Goal: Use online tool/utility: Utilize a website feature to perform a specific function

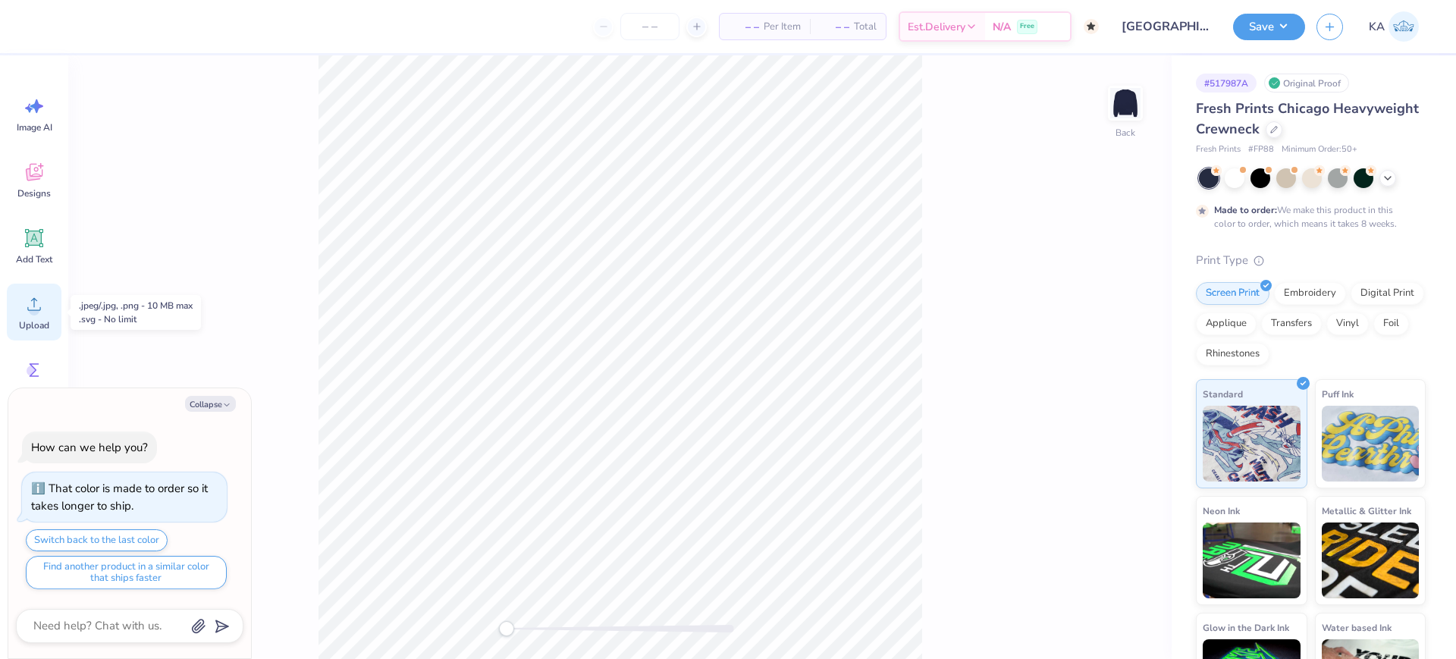
click at [27, 314] on icon at bounding box center [34, 304] width 23 height 23
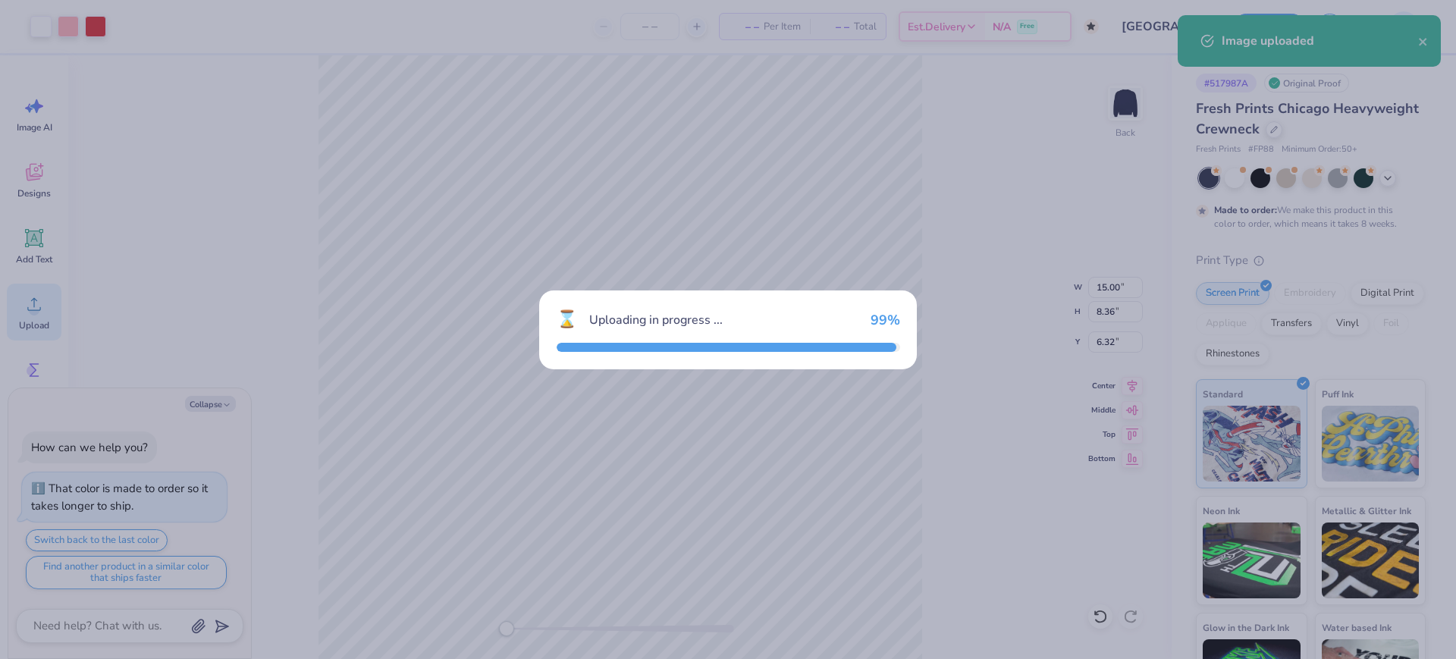
type textarea "x"
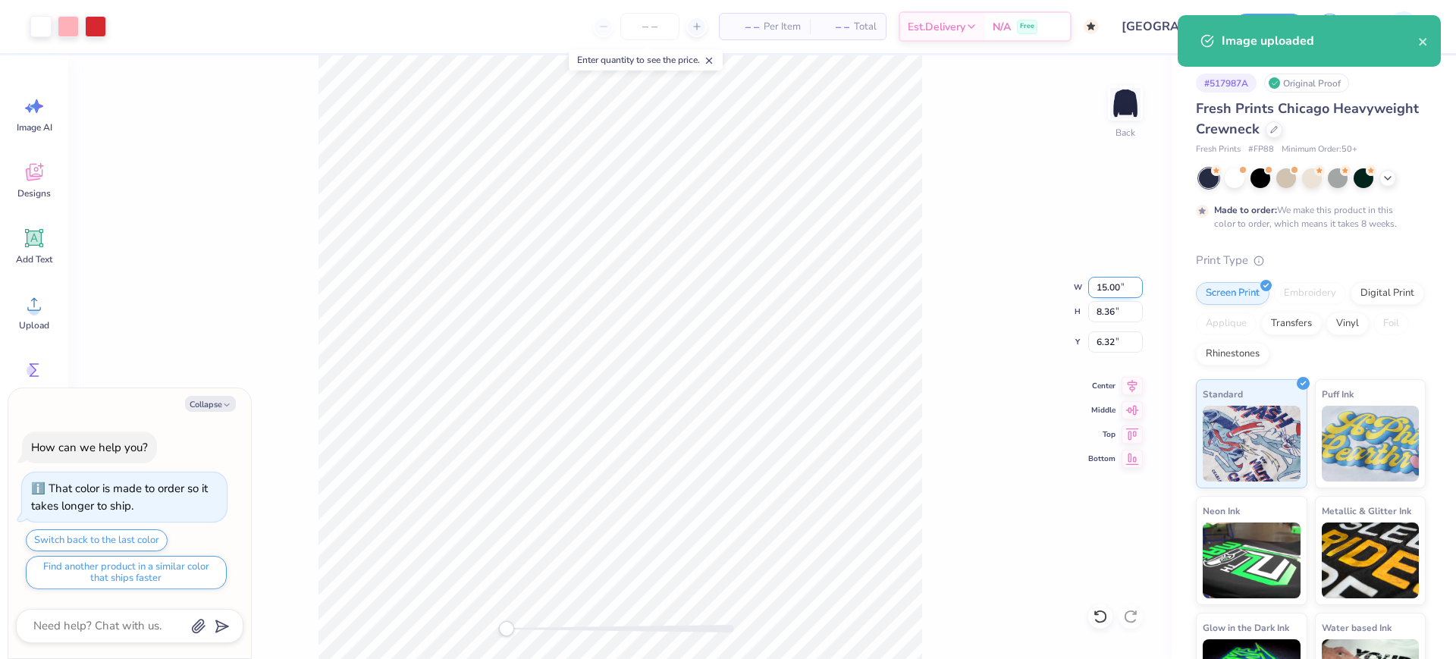
drag, startPoint x: 1095, startPoint y: 285, endPoint x: 1124, endPoint y: 287, distance: 28.9
click at [1124, 287] on input "15.00" at bounding box center [1115, 287] width 55 height 21
type input "11"
type textarea "x"
type input "11.00"
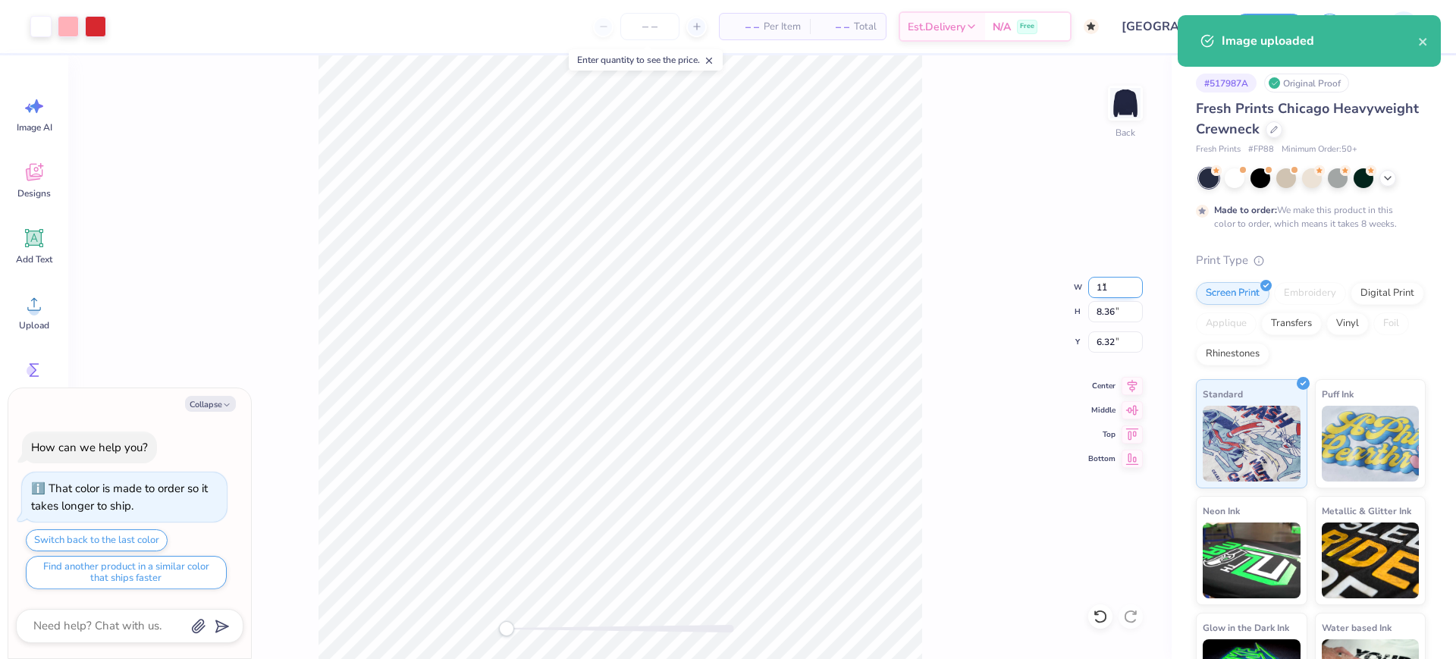
type input "6.13"
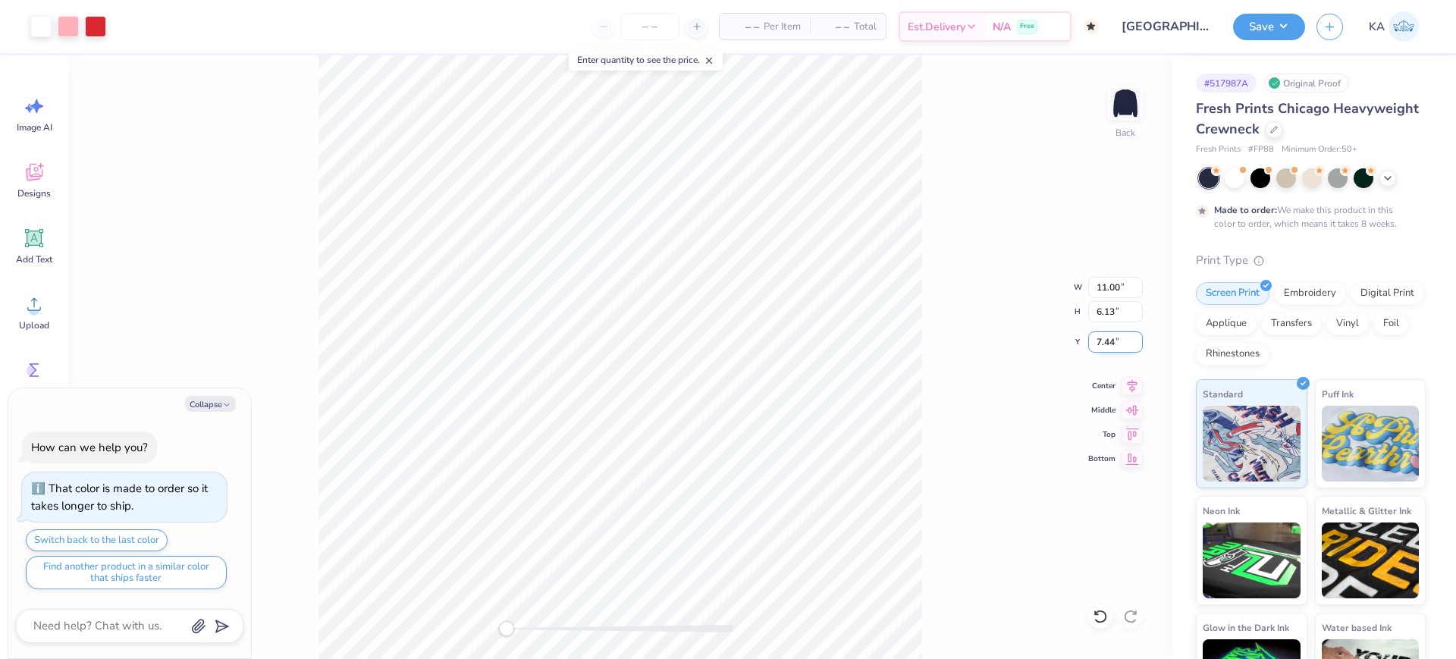
drag, startPoint x: 1096, startPoint y: 340, endPoint x: 1115, endPoint y: 340, distance: 19.0
click at [1115, 340] on input "7.44" at bounding box center [1115, 341] width 55 height 21
type input "3"
click at [246, 413] on body "Art colors – – Per Item – – Total Est. Delivery N/A Free Design Title [GEOGRAPH…" at bounding box center [728, 329] width 1456 height 659
click at [1164, 37] on button "Save" at bounding box center [1269, 24] width 72 height 27
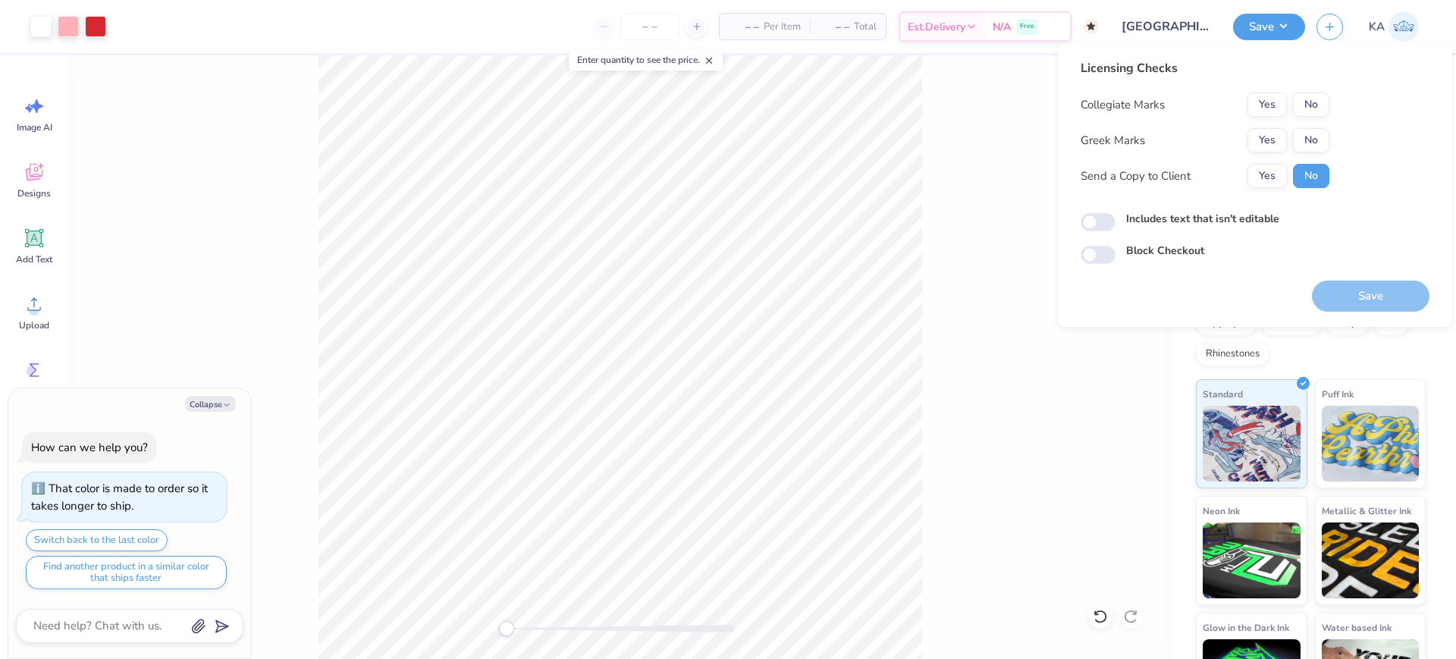
click at [1164, 127] on div "Collegiate Marks Yes No Greek Marks Yes No Send a Copy to Client Yes No" at bounding box center [1205, 141] width 249 height 96
click at [1164, 134] on button "Yes" at bounding box center [1266, 140] width 39 height 24
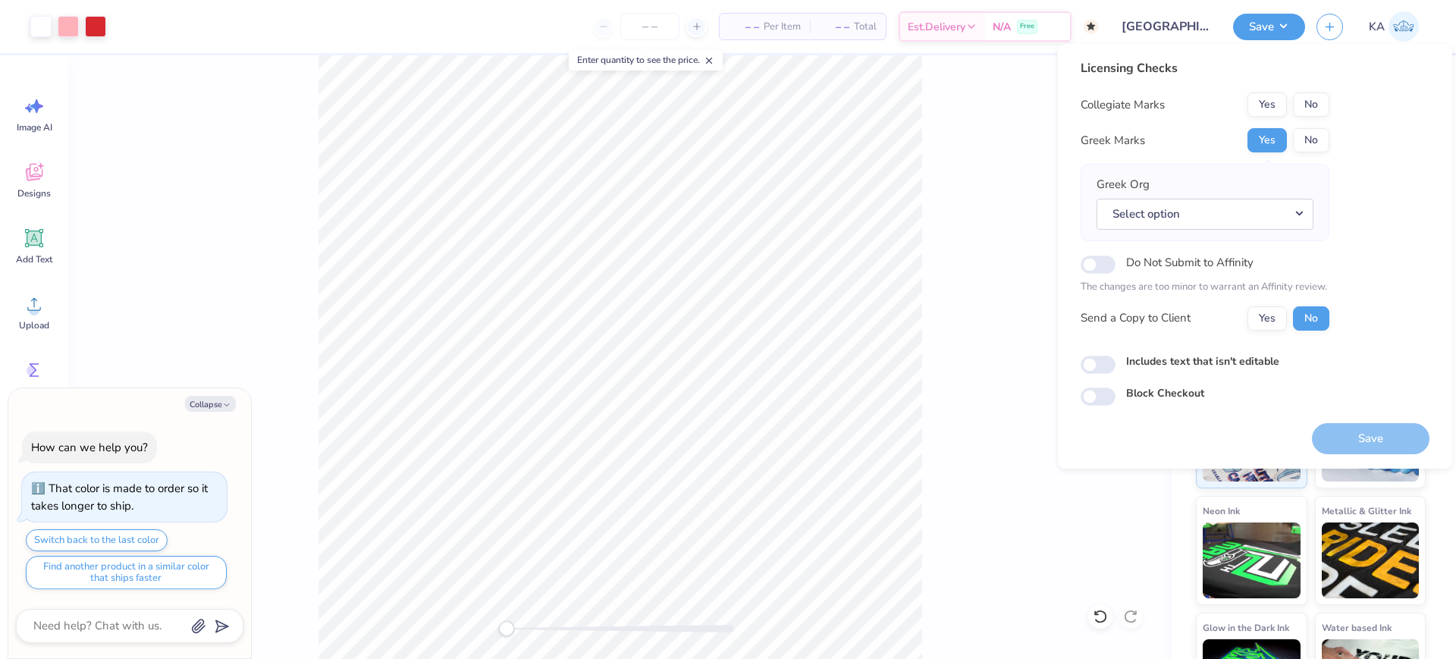
click at [1164, 102] on button "No" at bounding box center [1311, 105] width 36 height 24
click at [1164, 203] on button "Select option" at bounding box center [1204, 214] width 217 height 31
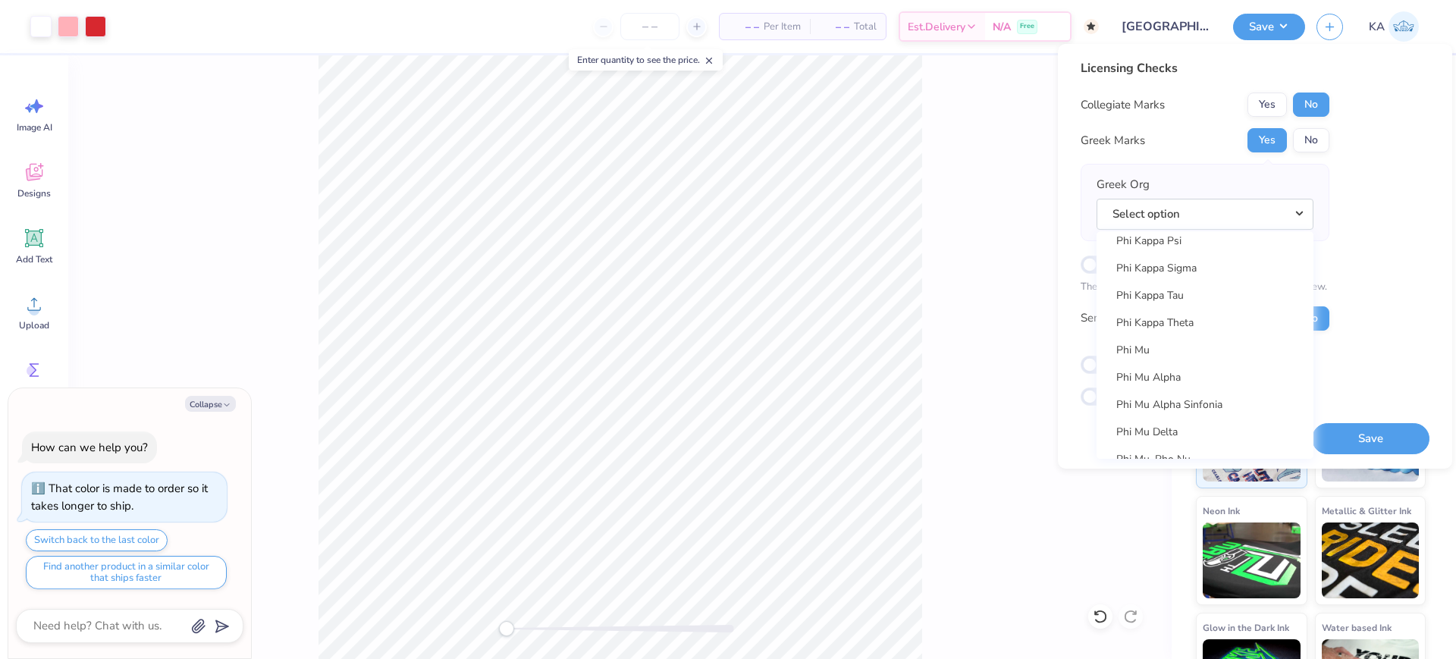
scroll to position [8110, 0]
click at [1164, 355] on link "Phi Mu" at bounding box center [1205, 355] width 205 height 25
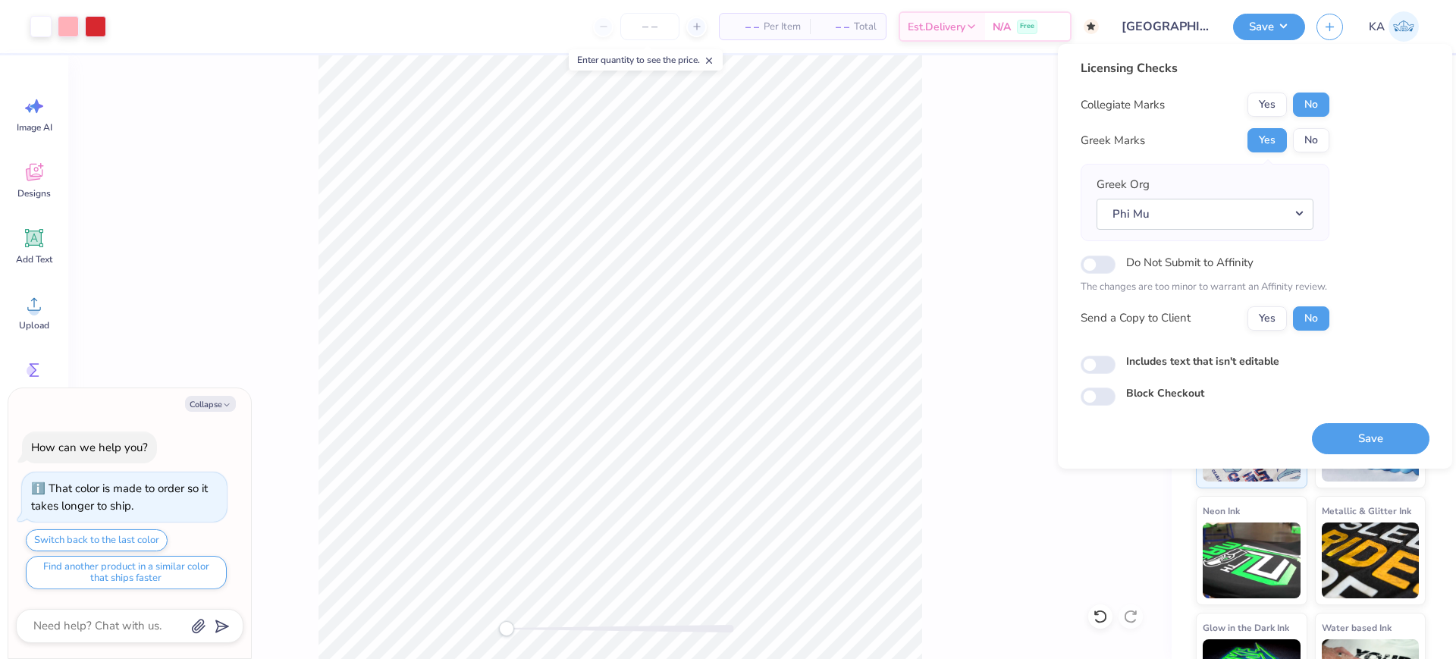
type textarea "x"
click at [1098, 365] on input "Includes text that isn't editable" at bounding box center [1098, 365] width 35 height 18
checkbox input "true"
click at [1164, 428] on button "Save" at bounding box center [1371, 438] width 118 height 31
type textarea "x"
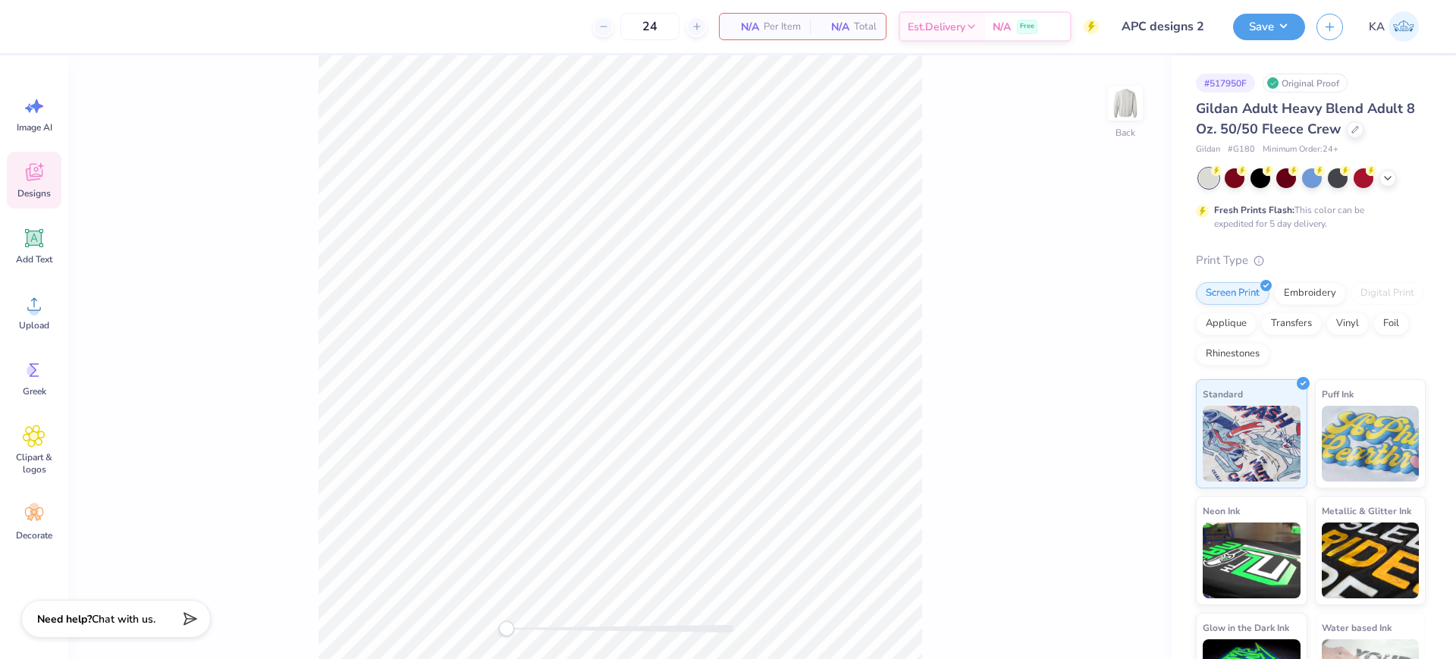
click at [37, 181] on icon at bounding box center [34, 172] width 23 height 23
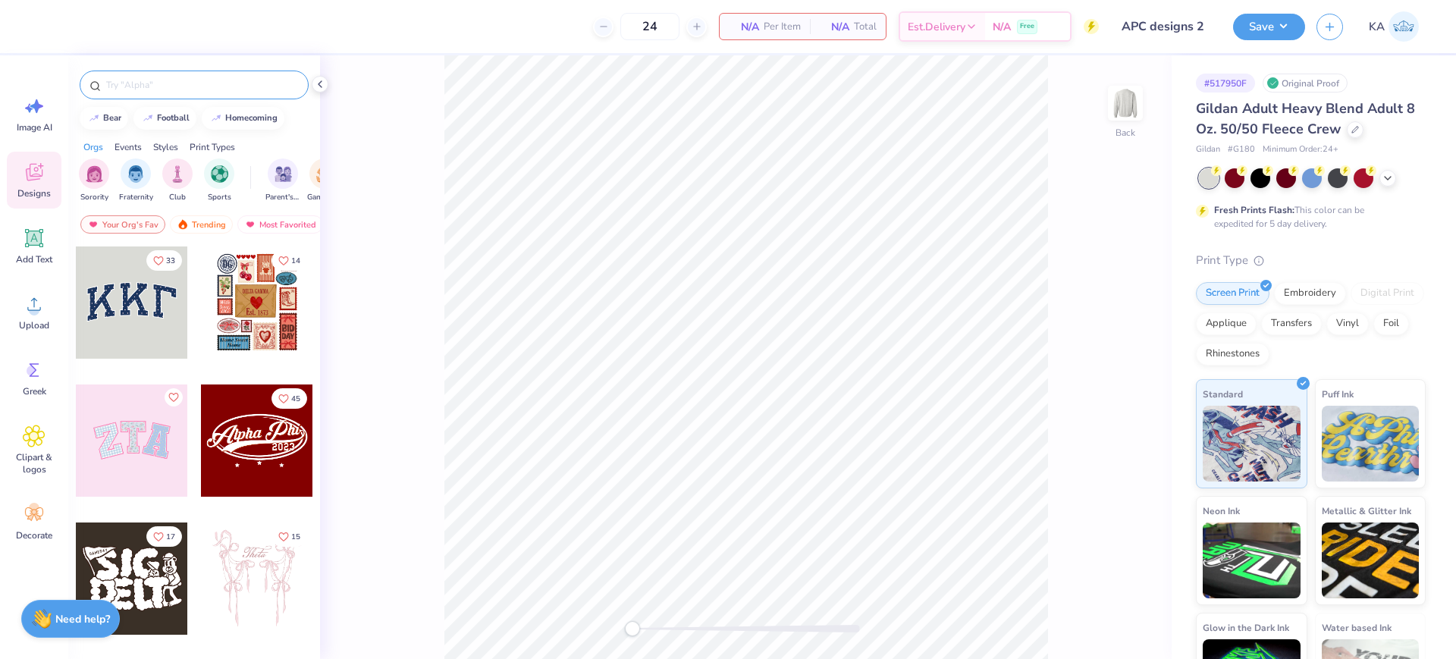
click at [150, 79] on input "text" at bounding box center [202, 84] width 194 height 15
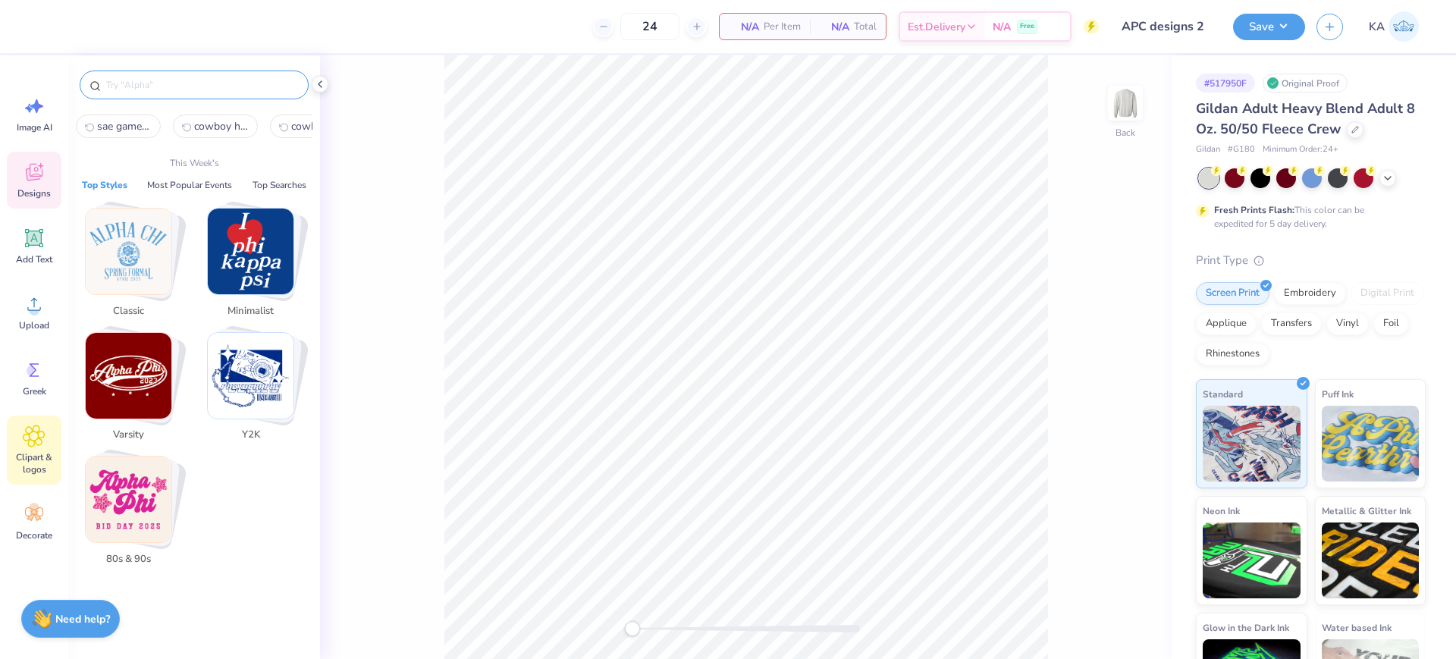
click at [27, 435] on icon at bounding box center [34, 436] width 22 height 23
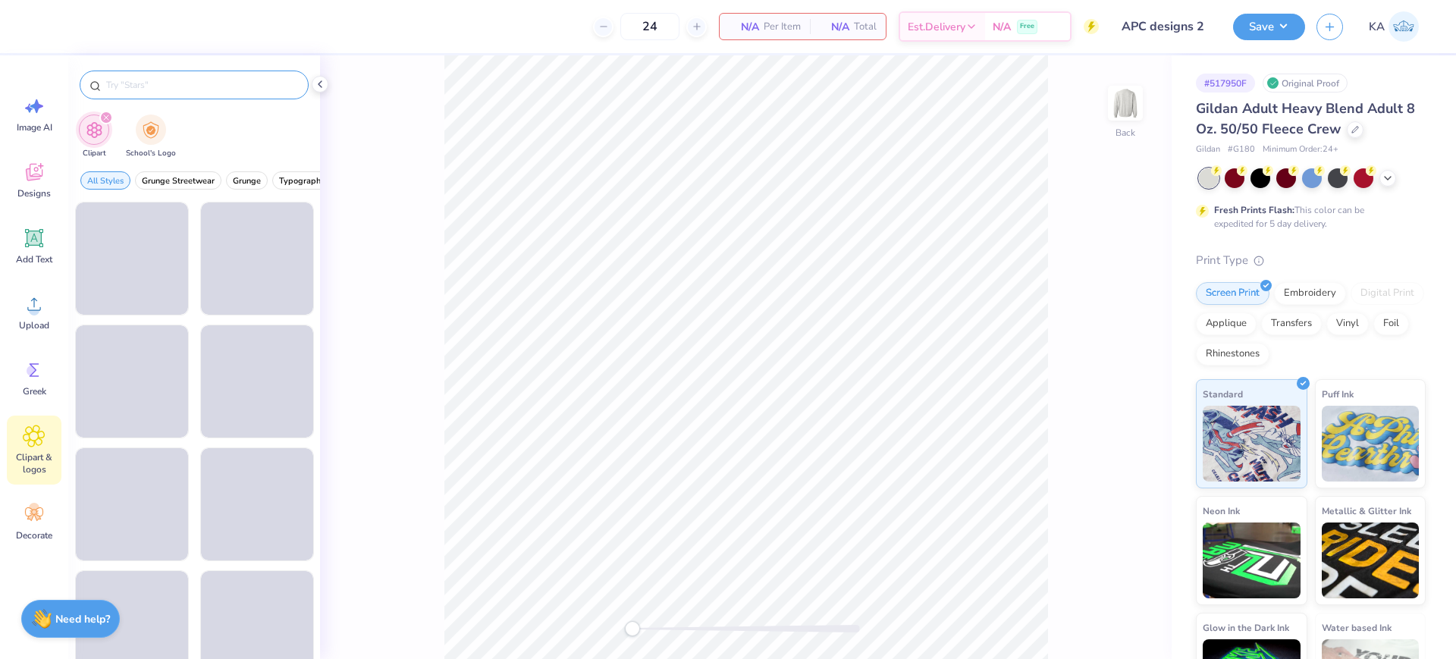
click at [136, 81] on input "text" at bounding box center [202, 84] width 194 height 15
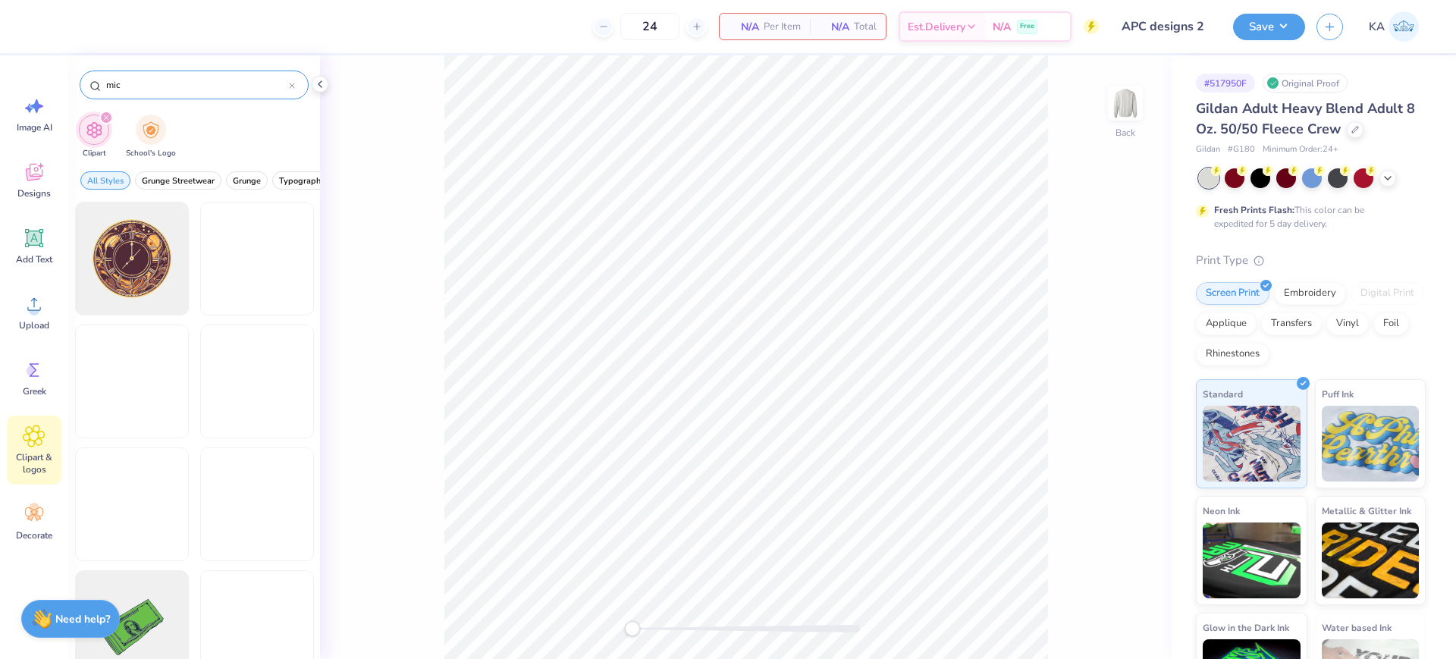
type input "mic"
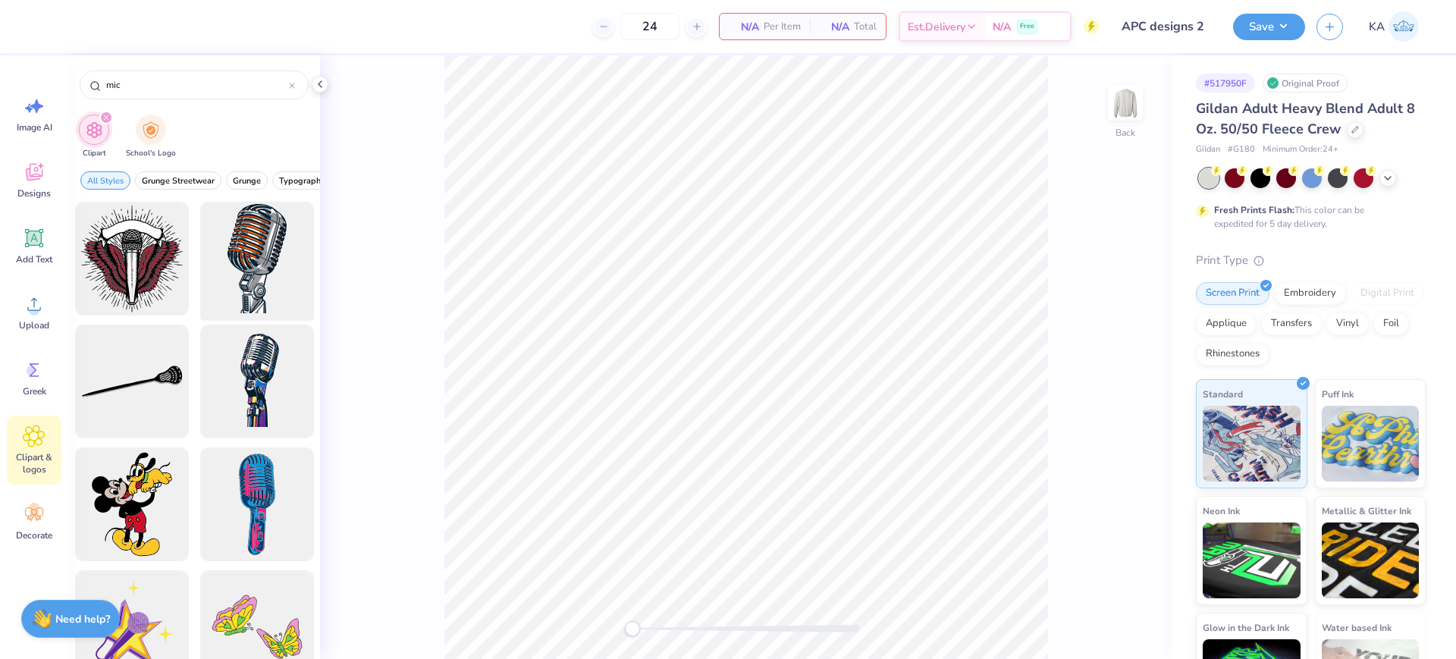
click at [257, 271] on div at bounding box center [256, 258] width 125 height 125
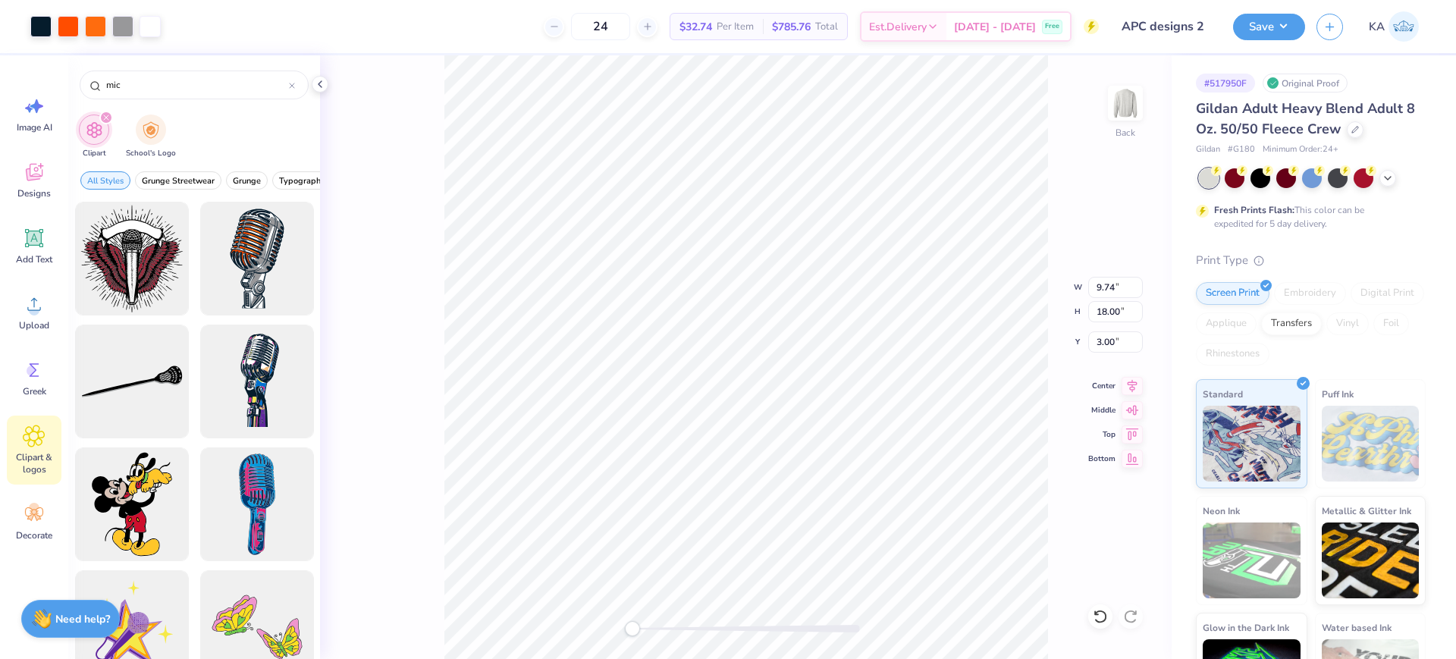
type input "2.92"
type input "5.40"
type input "1.95"
click at [21, 169] on div "Designs" at bounding box center [34, 180] width 55 height 57
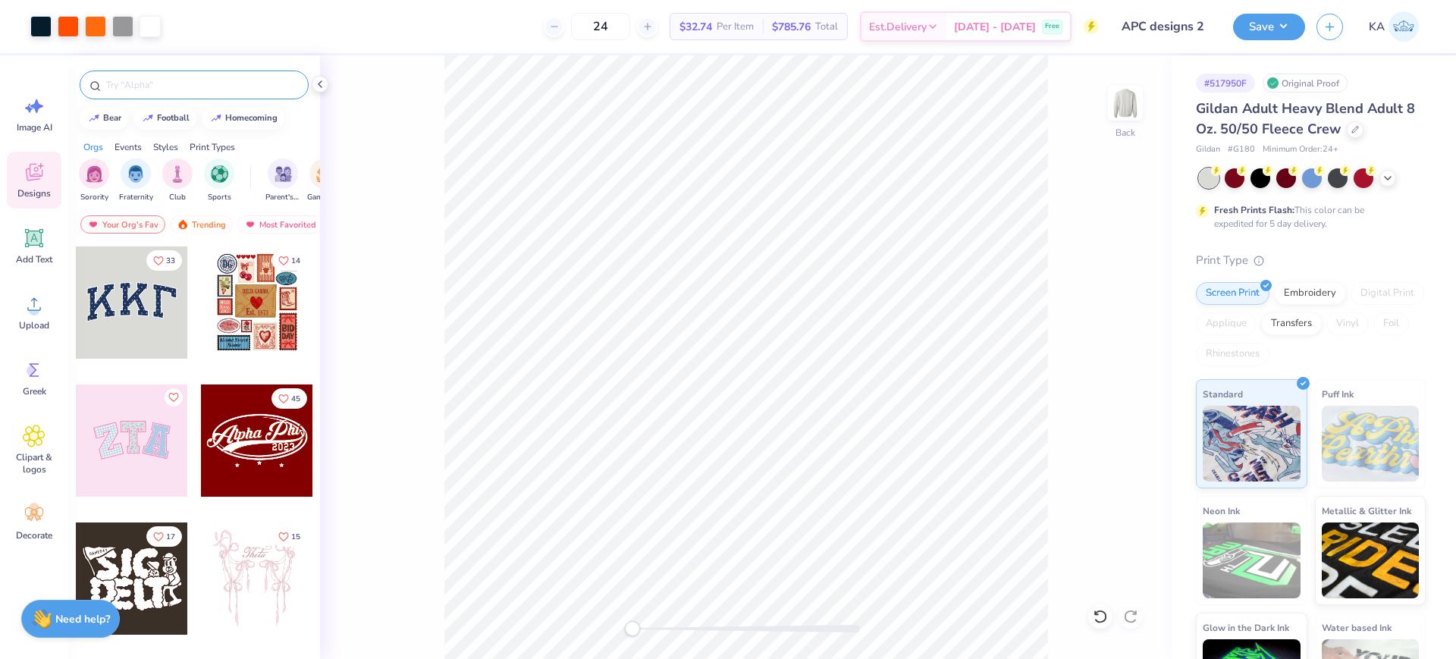
click at [121, 76] on div at bounding box center [194, 85] width 229 height 29
click at [122, 77] on input "text" at bounding box center [202, 84] width 194 height 15
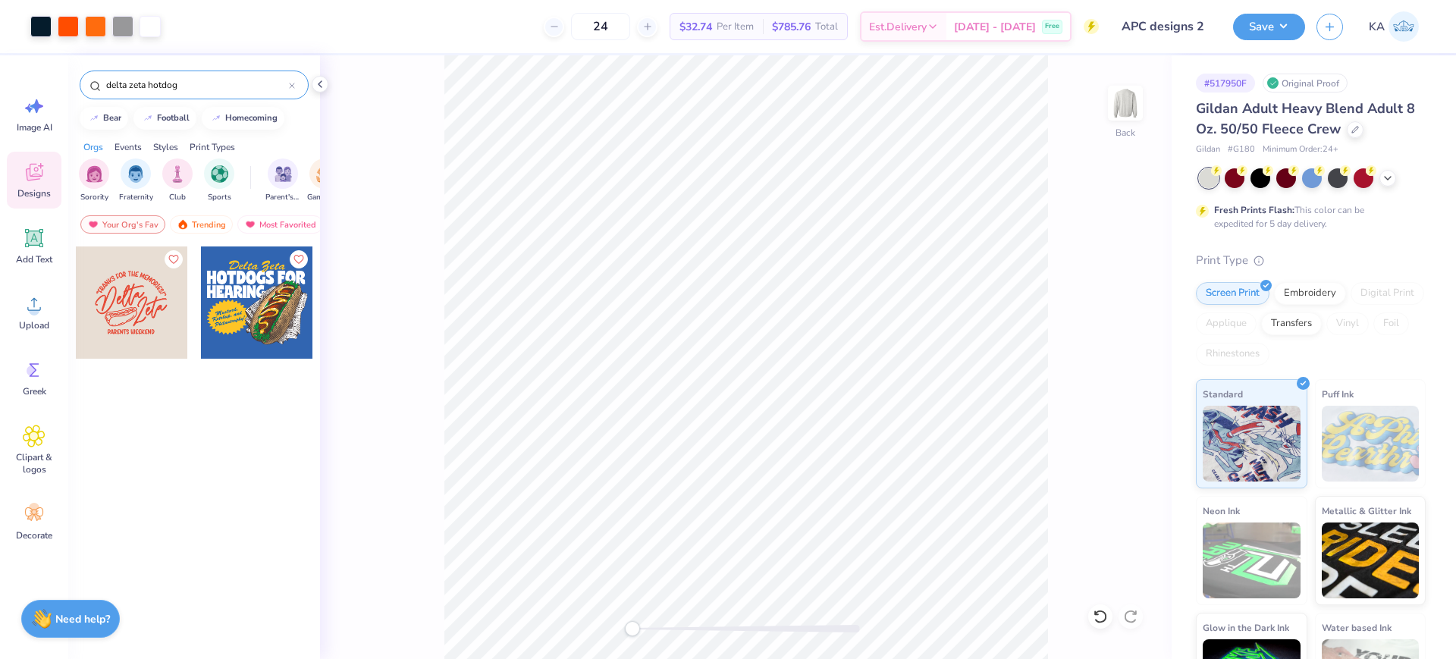
type input "delta zeta hotdog"
click at [234, 313] on div at bounding box center [257, 302] width 112 height 112
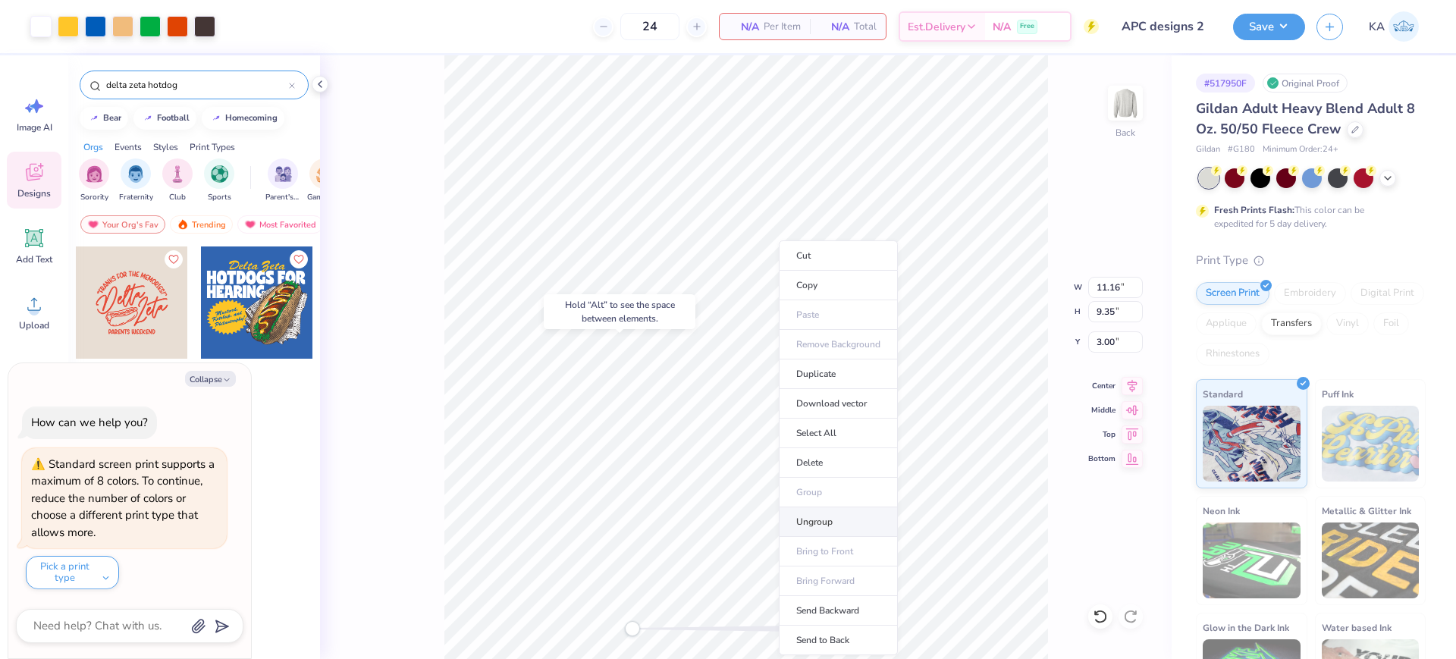
click at [827, 523] on li "Ungroup" at bounding box center [838, 522] width 119 height 30
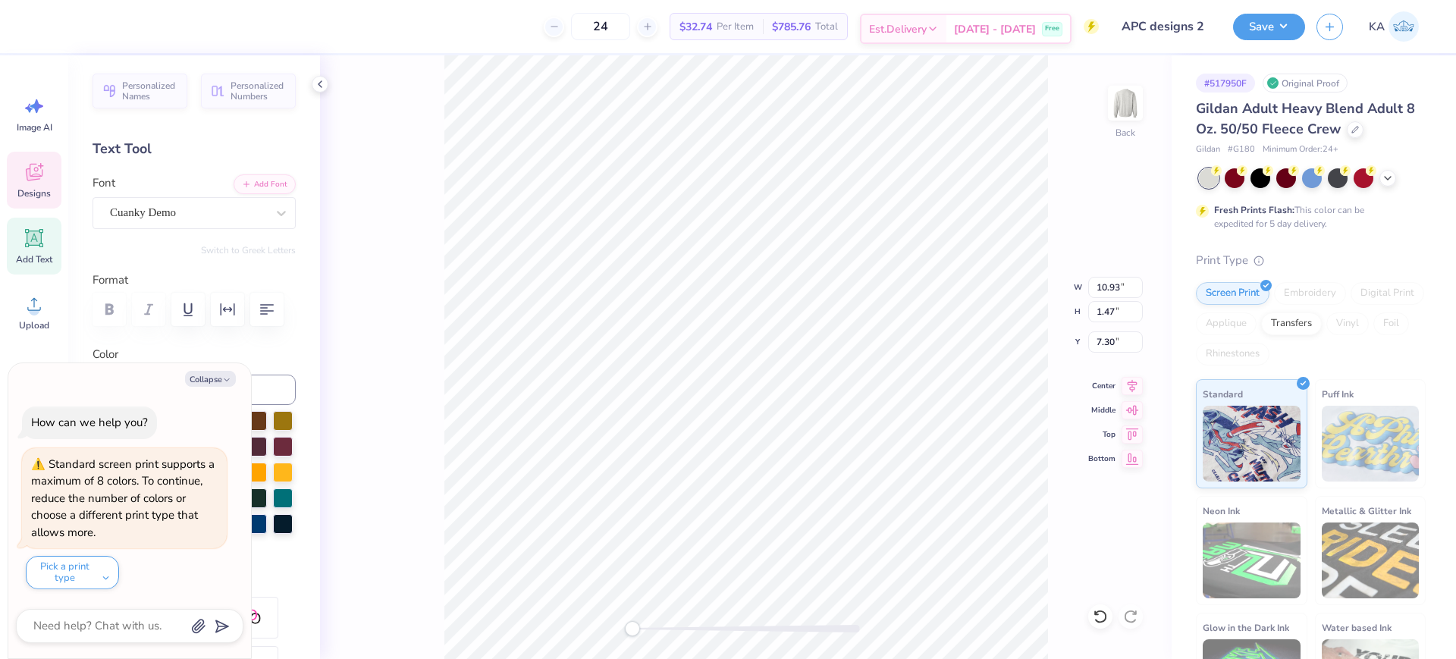
type textarea "x"
type textarea "APC"
type textarea "x"
type input "3.08"
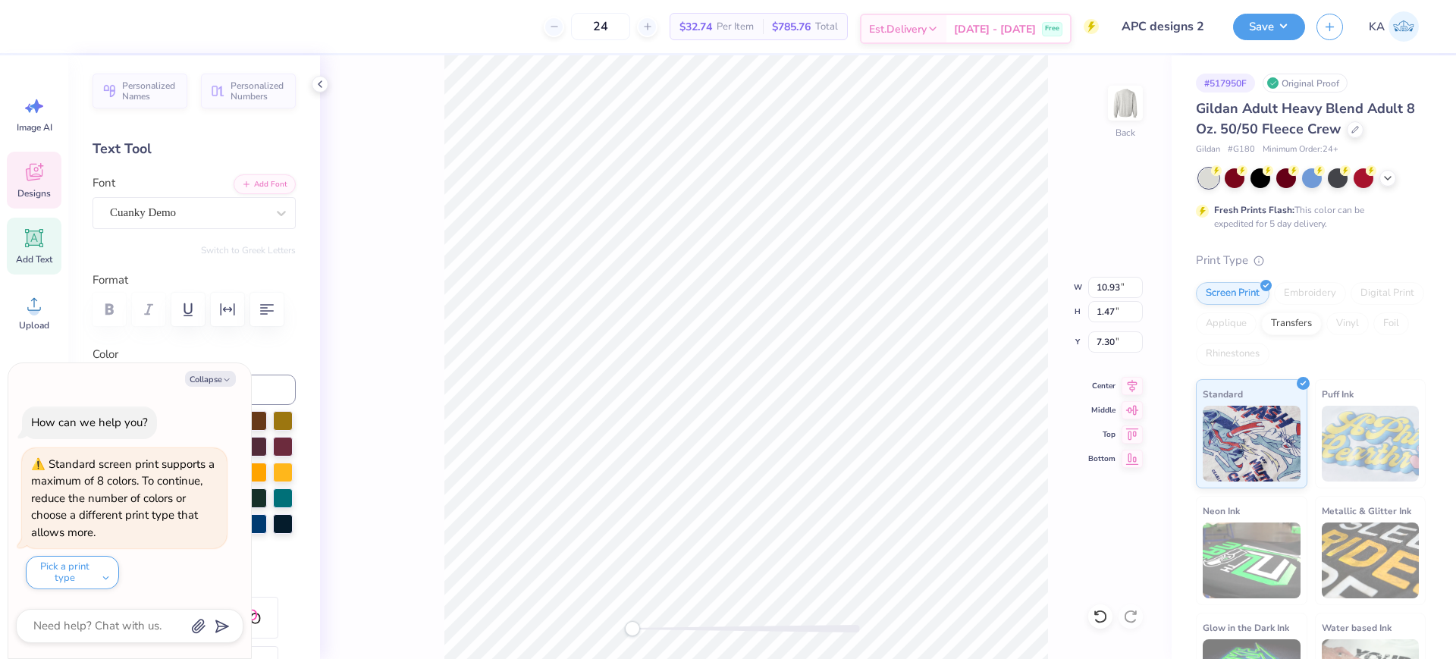
type input "1.52"
type input "11.30"
click at [784, 379] on li "Duplicate" at bounding box center [786, 374] width 119 height 30
type textarea "x"
type input "12.30"
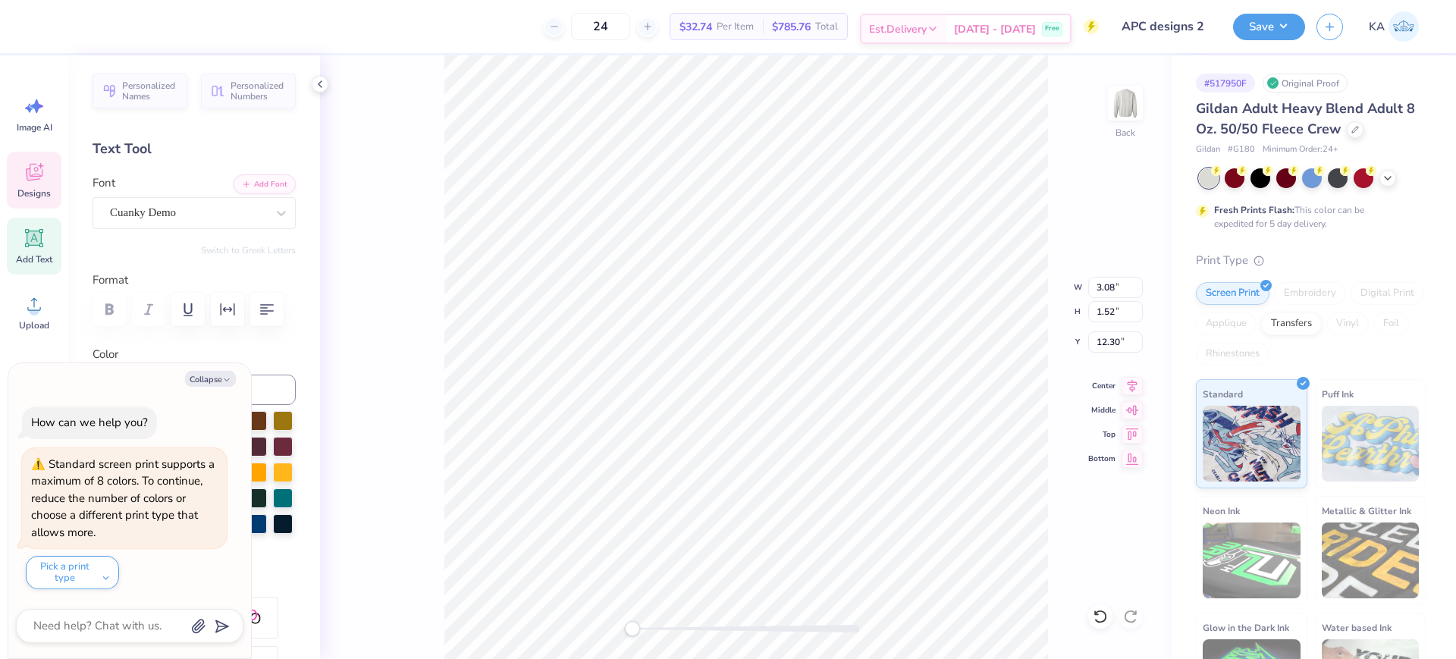
scroll to position [16, 2]
paste textarea "Rhythm"
type textarea "x"
type textarea "Rhythm"
type textarea "x"
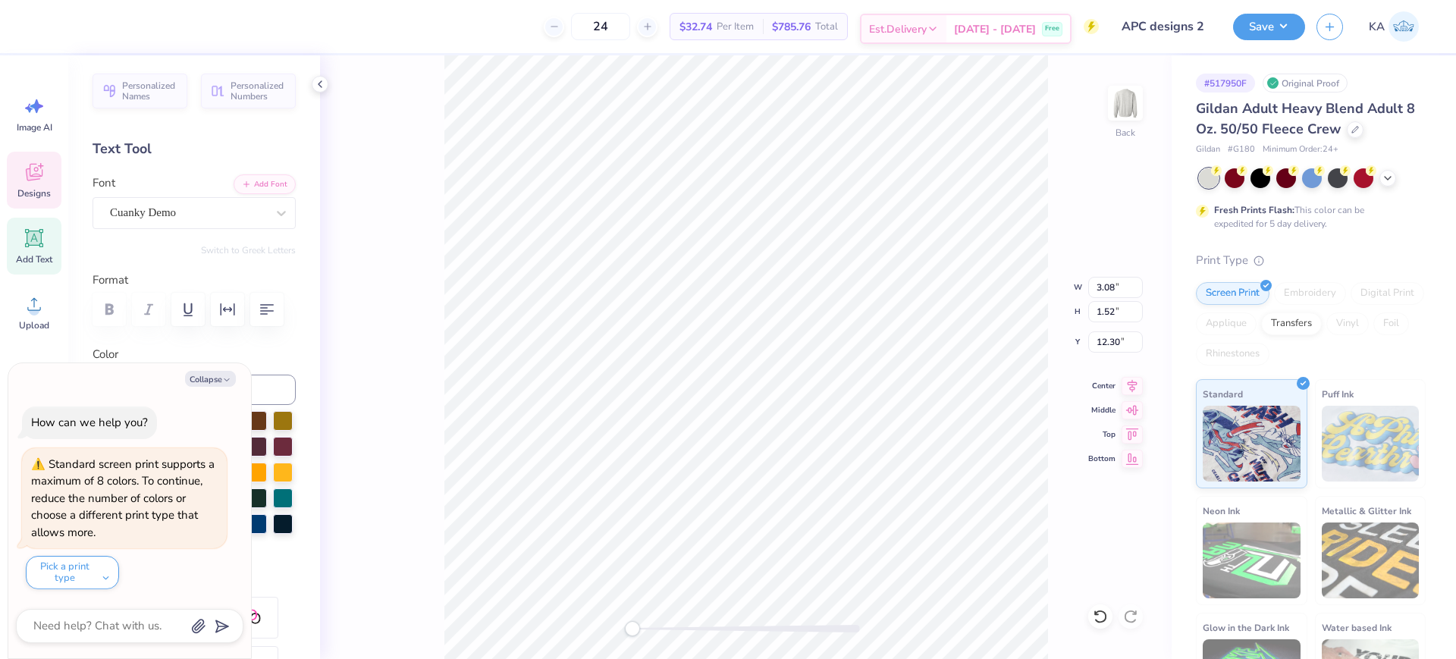
type input "6.07"
type input "1.88"
type input "13.01"
type textarea "x"
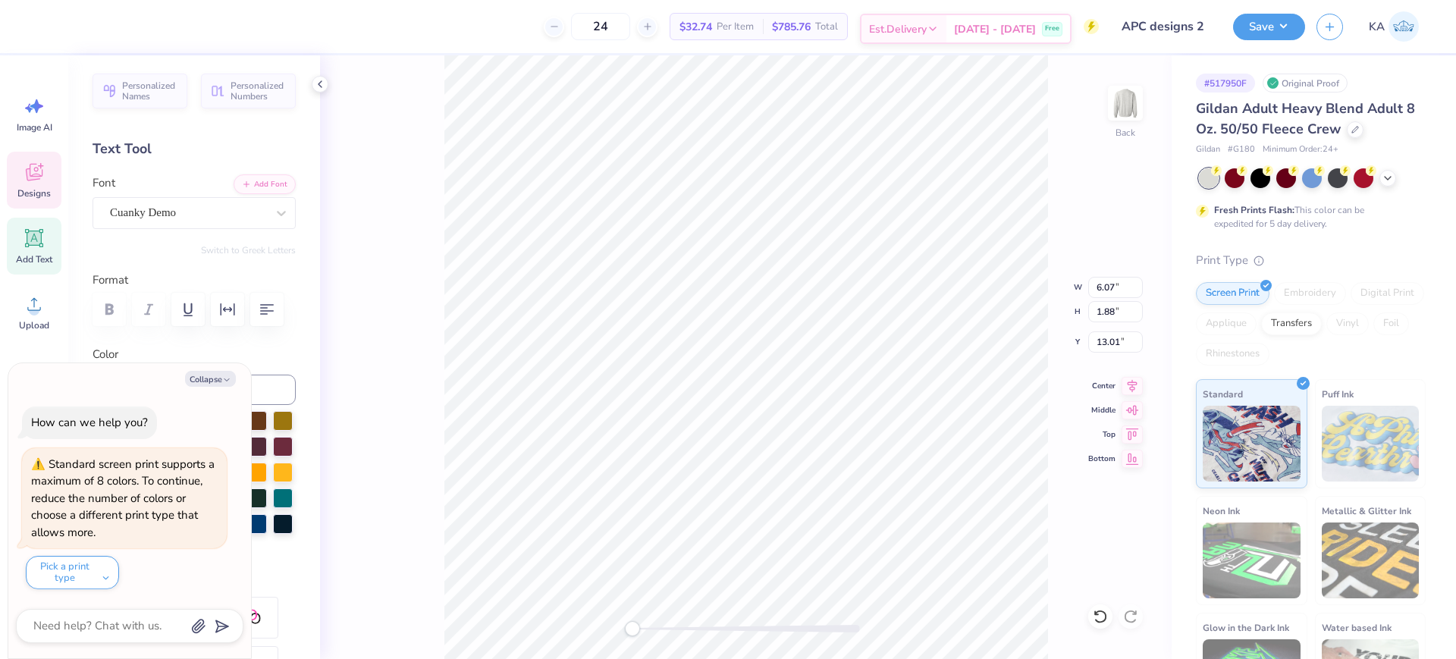
type textarea "R"
type textarea "x"
type textarea "RH"
type textarea "x"
type textarea "RHY"
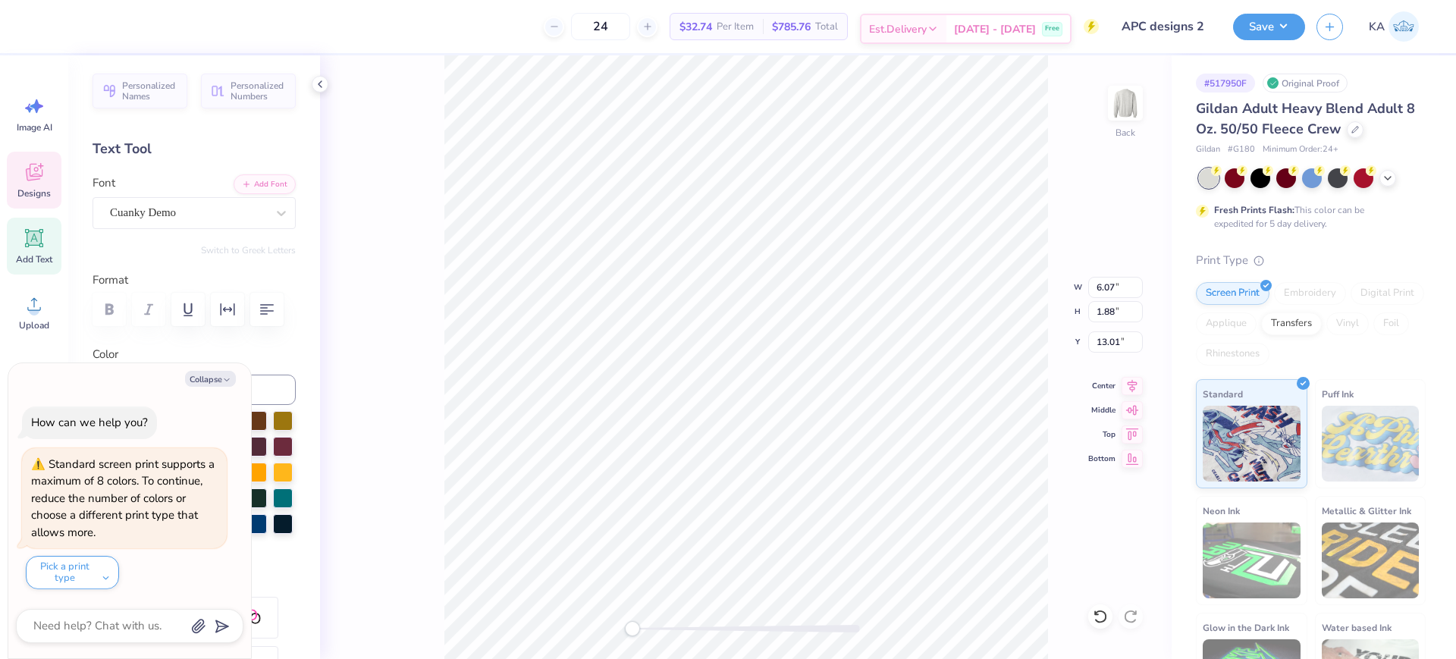
type textarea "x"
type textarea "RHYT"
type textarea "x"
type textarea "RHYTH"
type textarea "x"
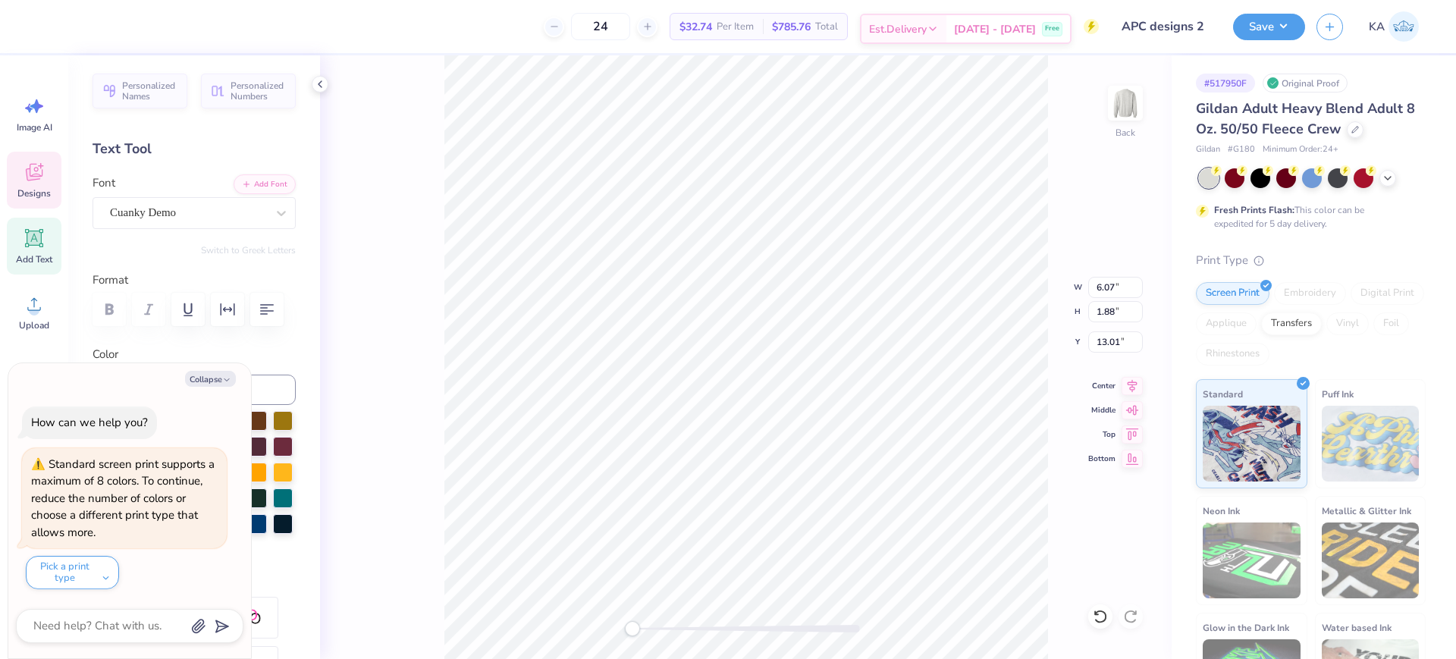
type textarea "RHYTHM"
click at [218, 384] on button "Collapse" at bounding box center [210, 379] width 51 height 16
type textarea "x"
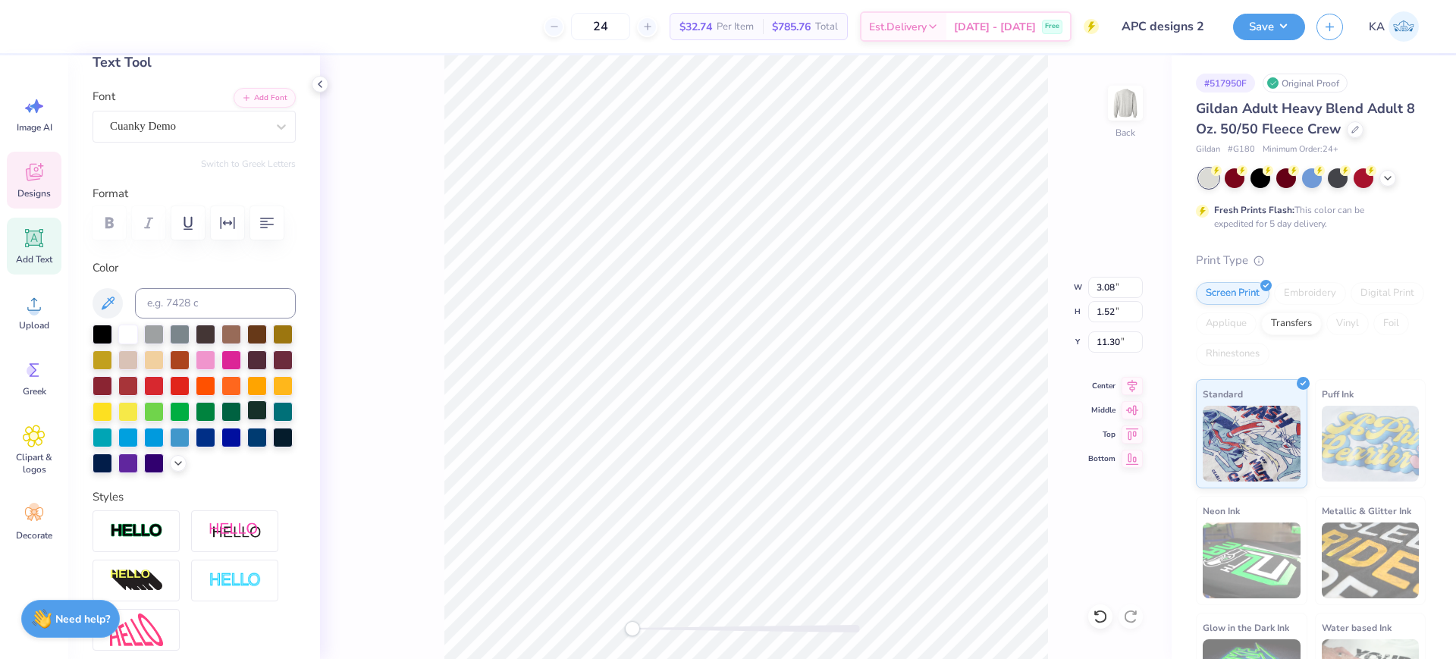
scroll to position [95, 0]
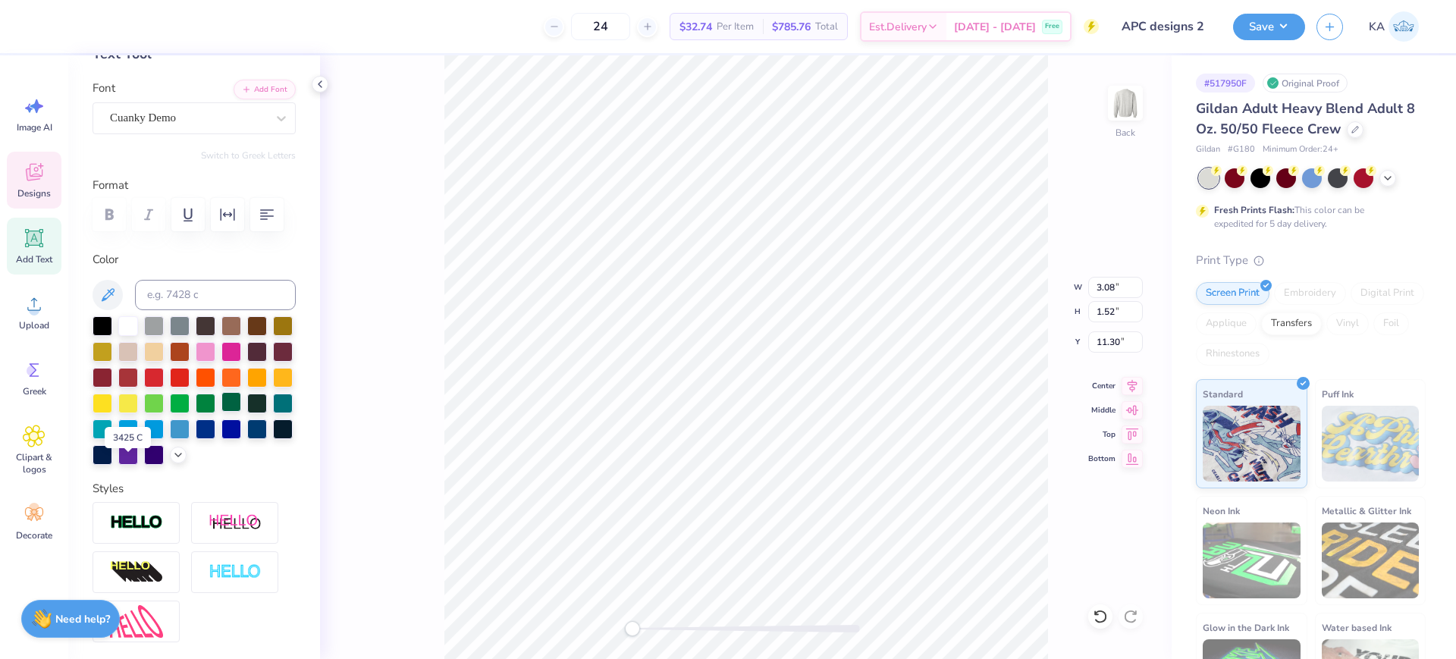
click at [221, 412] on div at bounding box center [231, 402] width 20 height 20
type input "6.79"
type input "1.50"
type input "13.20"
click at [221, 412] on div at bounding box center [231, 402] width 20 height 20
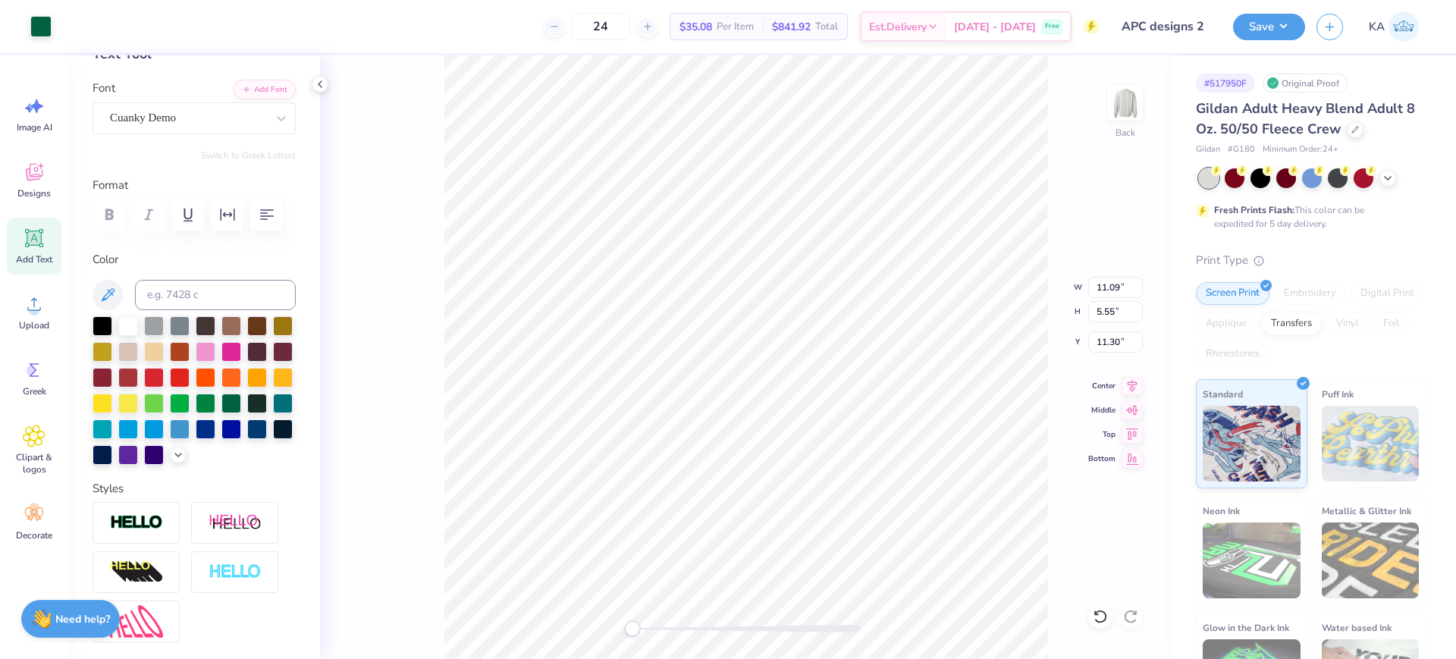
type input "11.09"
type input "5.55"
type input "4.78"
type input "5.02"
type input "2.49"
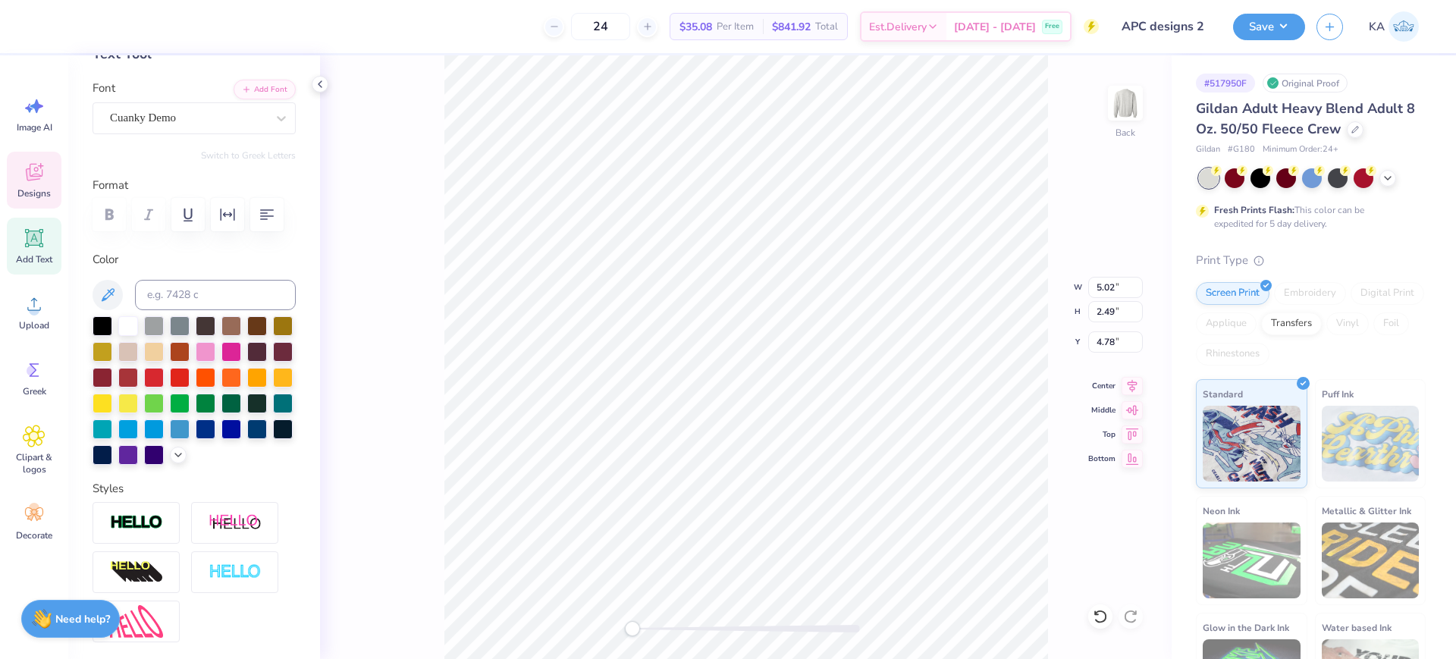
type input "4.78"
type input "3.08"
type input "5.42"
type input "2.62"
type input "2.66"
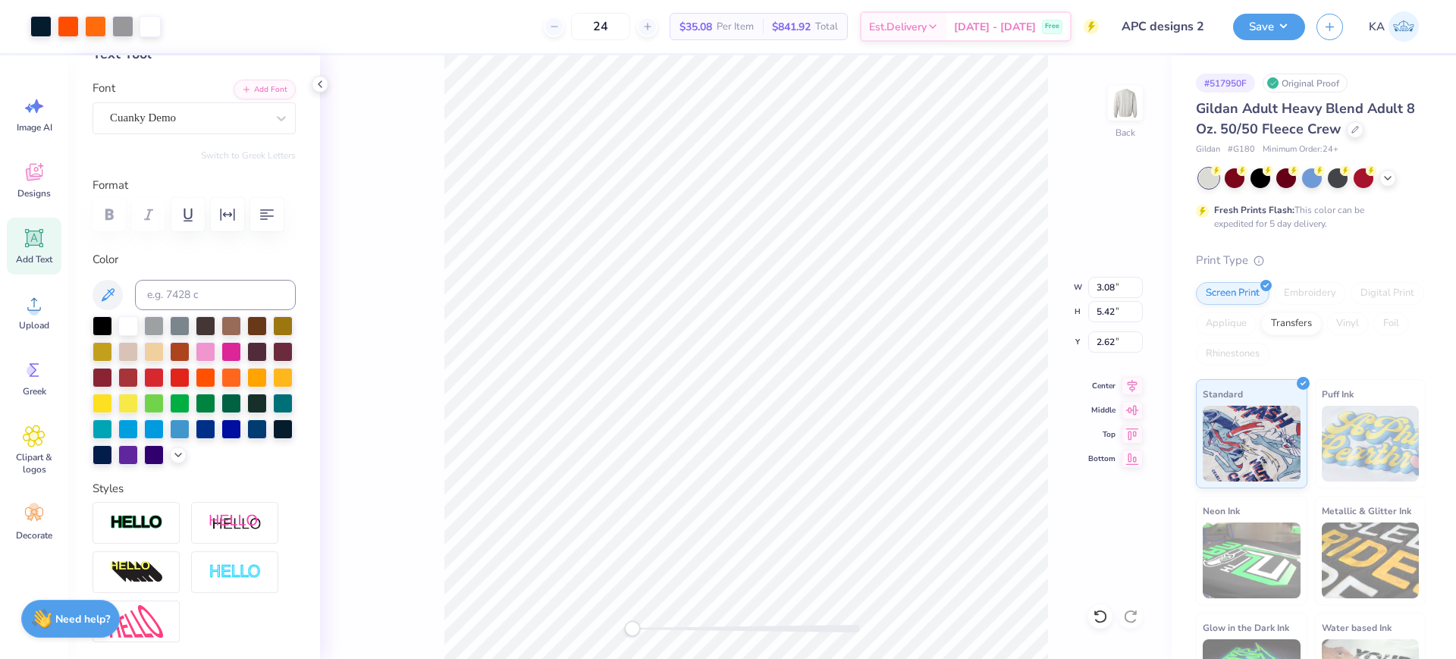
type input "4.68"
type input "3.37"
type input "2.85"
type input "5.00"
type input "3.46"
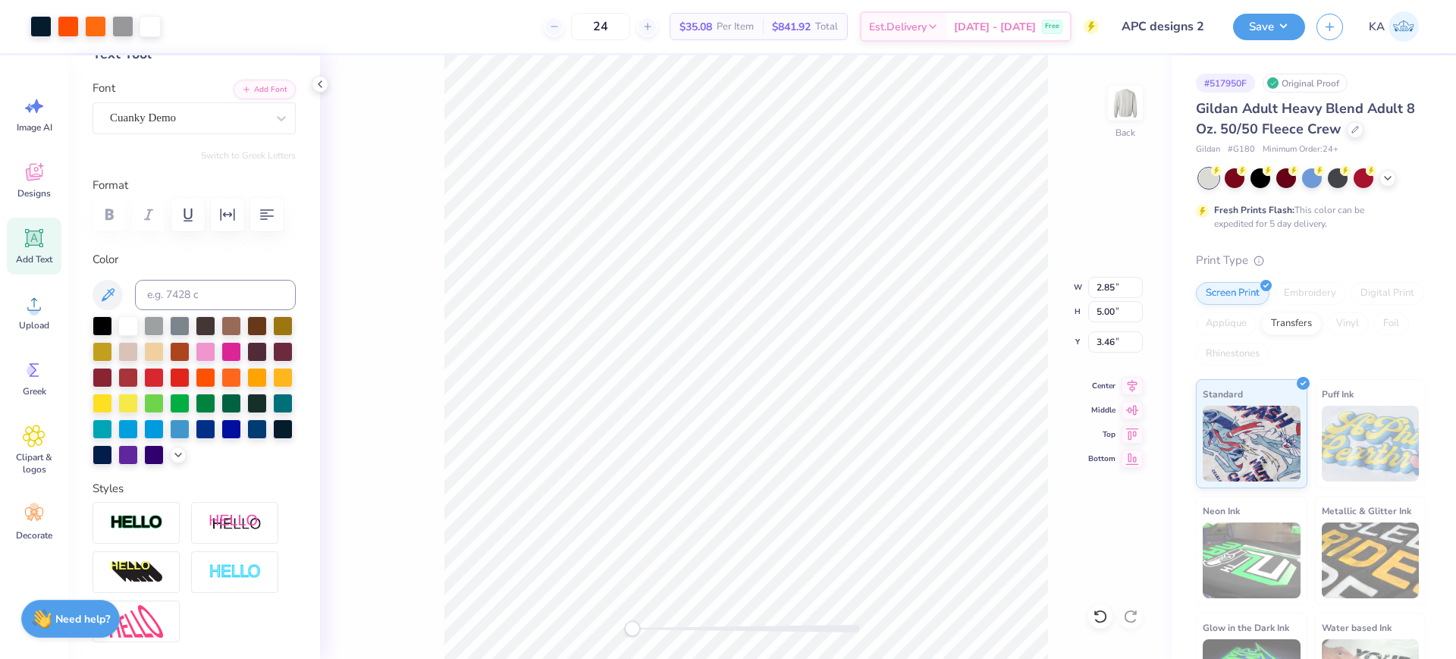
type input "5.80"
type input "2.87"
type input "4.28"
type input "6.45"
type input "3.20"
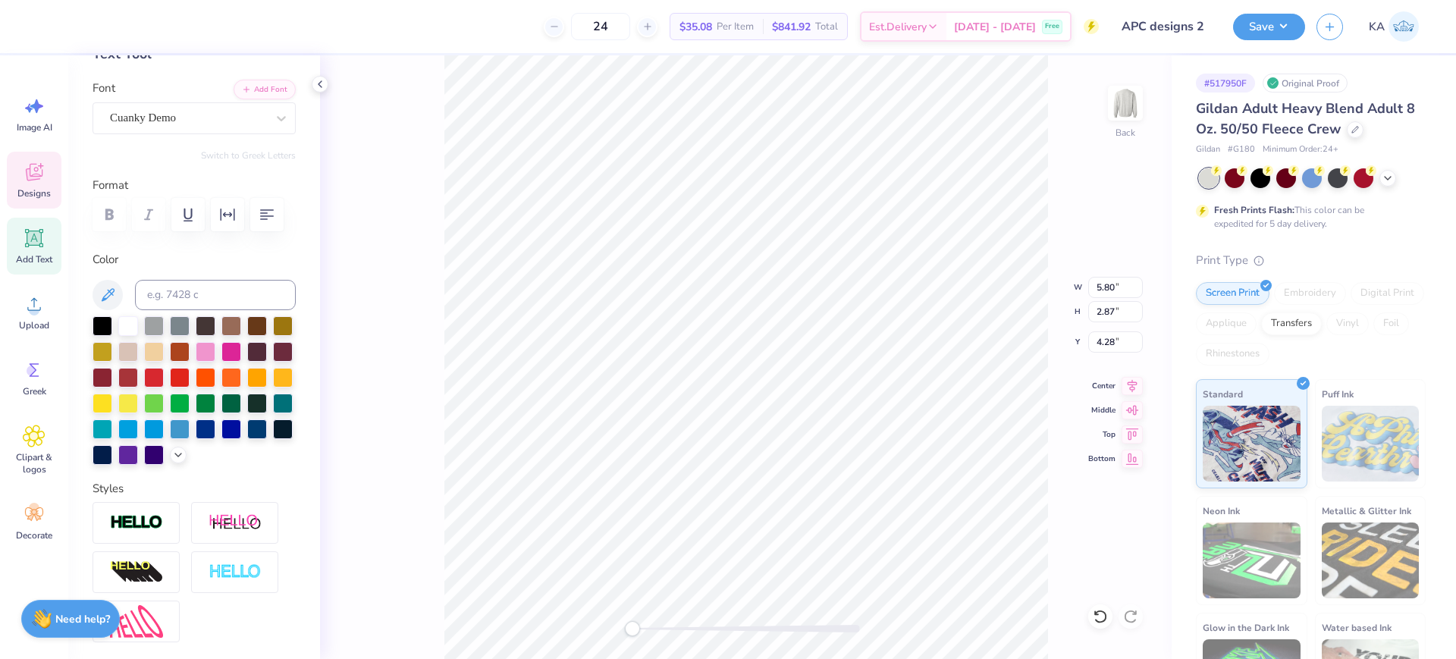
type input "3.95"
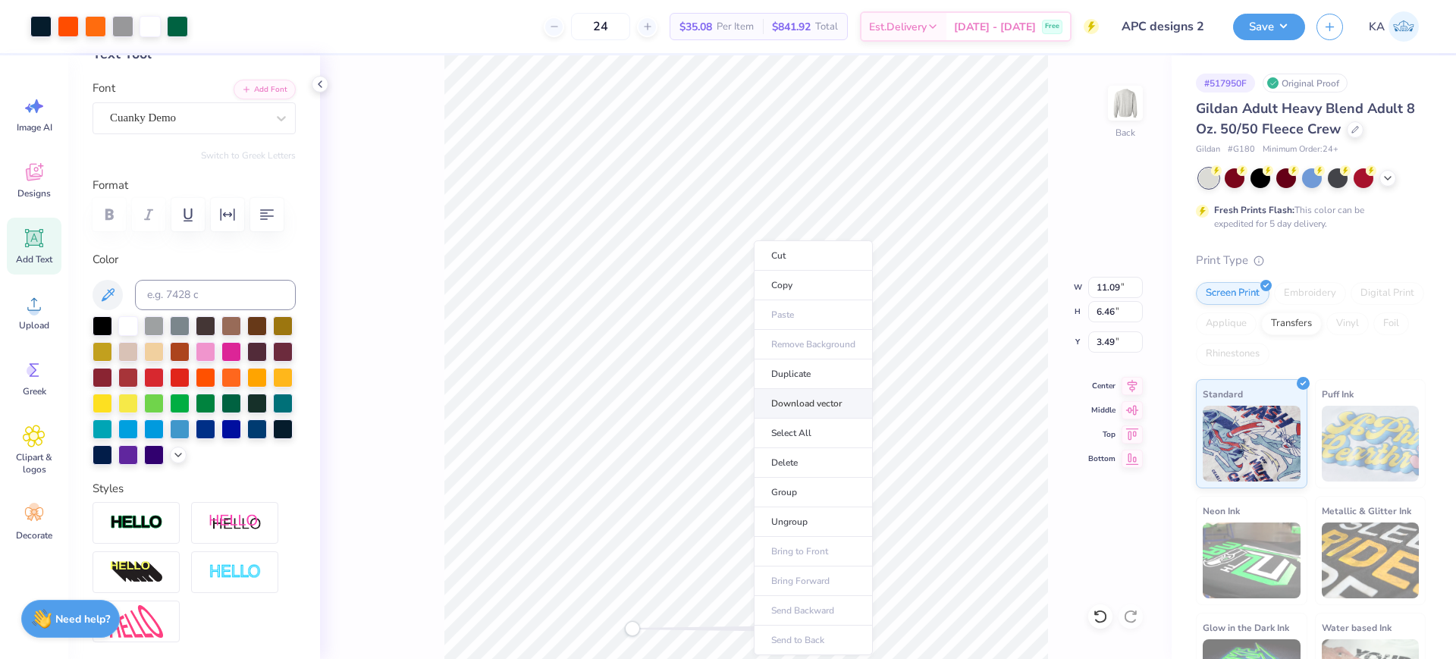
click at [826, 406] on li "Download vector" at bounding box center [813, 404] width 119 height 30
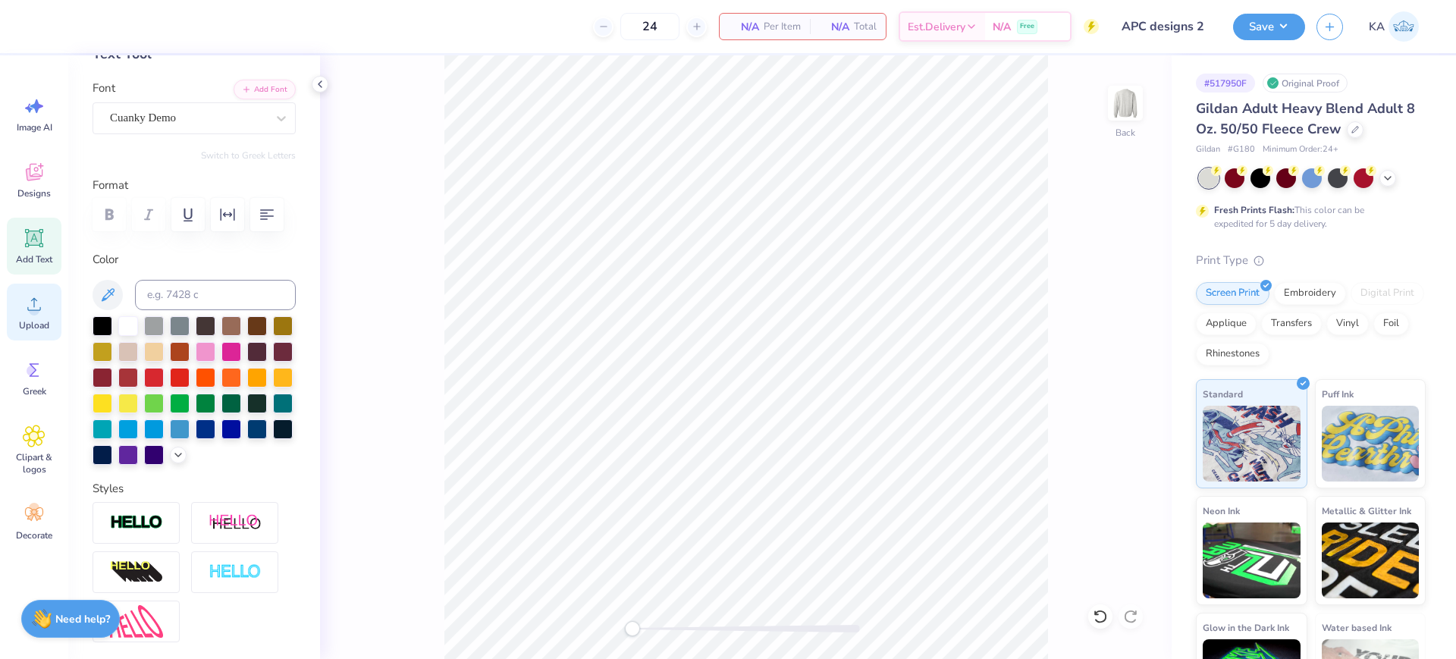
click at [39, 304] on icon at bounding box center [34, 304] width 23 height 23
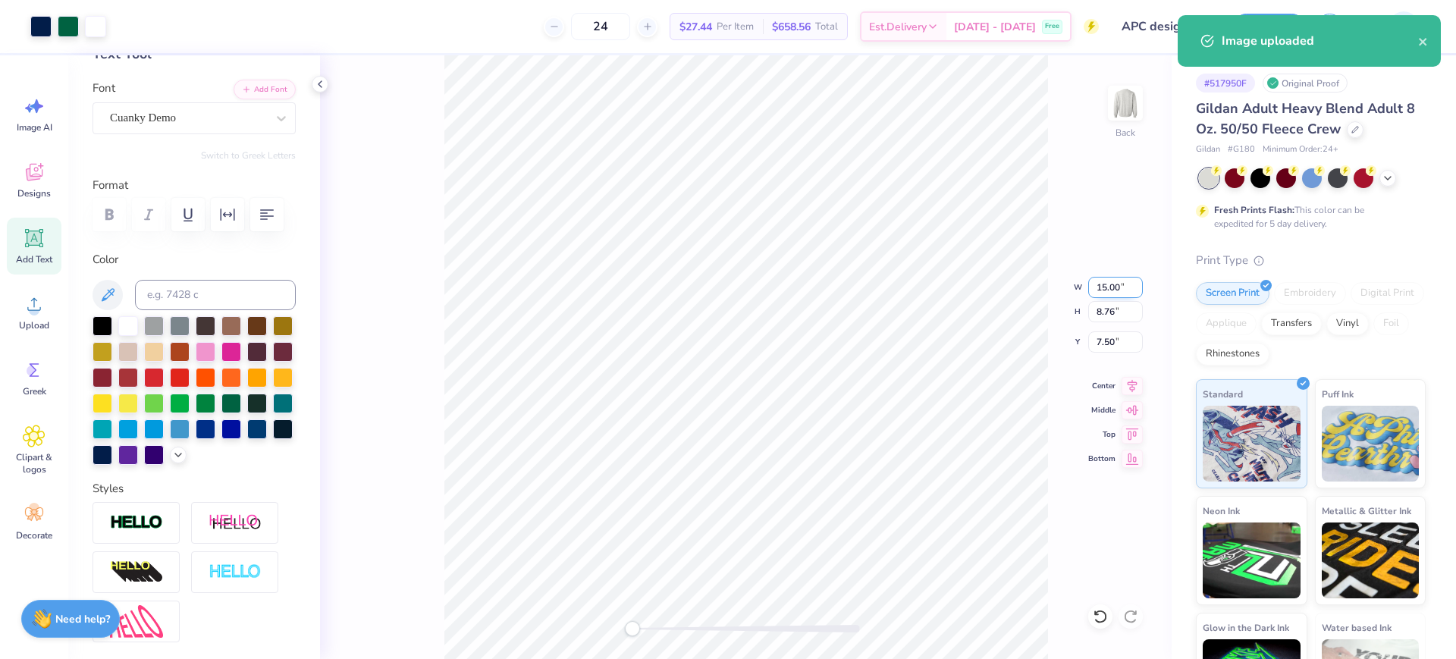
drag, startPoint x: 1096, startPoint y: 287, endPoint x: 1121, endPoint y: 287, distance: 25.0
click at [1121, 287] on input "15.00" at bounding box center [1115, 287] width 55 height 21
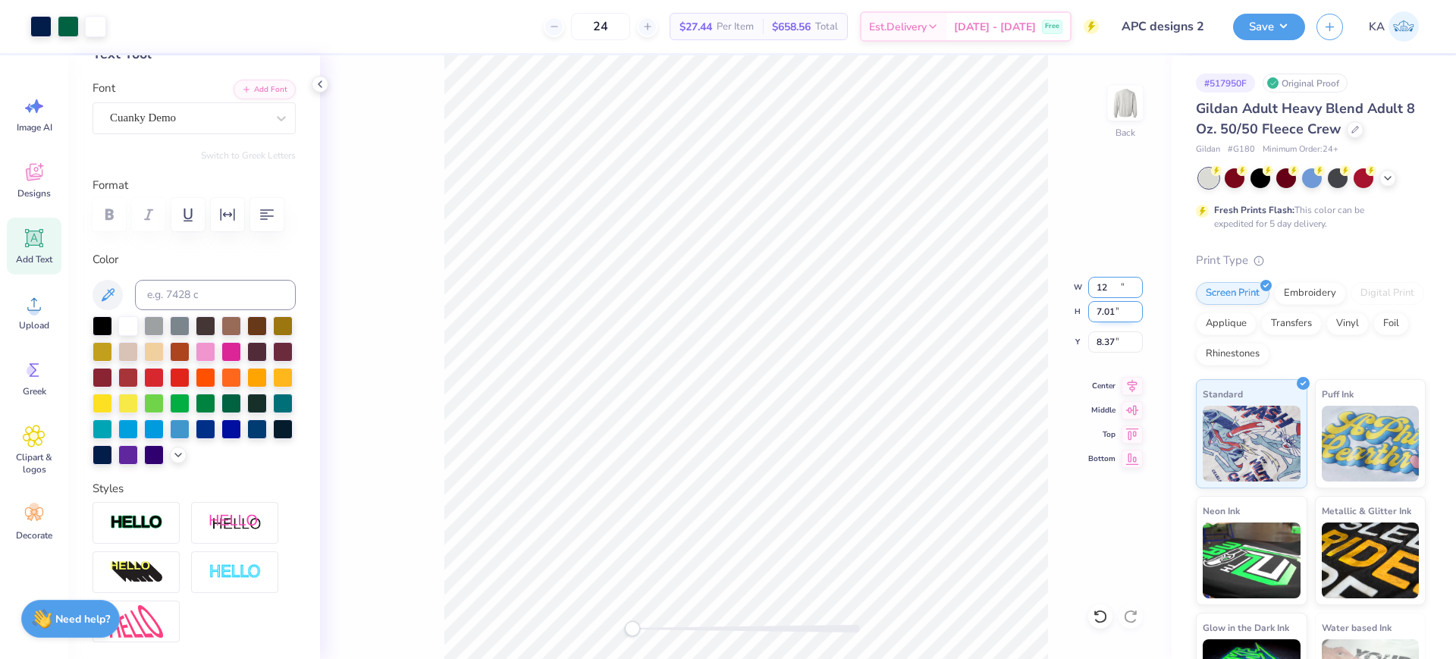
type input "12.00"
type input "7.01"
drag, startPoint x: 1115, startPoint y: 340, endPoint x: 1088, endPoint y: 341, distance: 26.6
click at [1088, 341] on input "8.37" at bounding box center [1115, 341] width 55 height 21
type input "3"
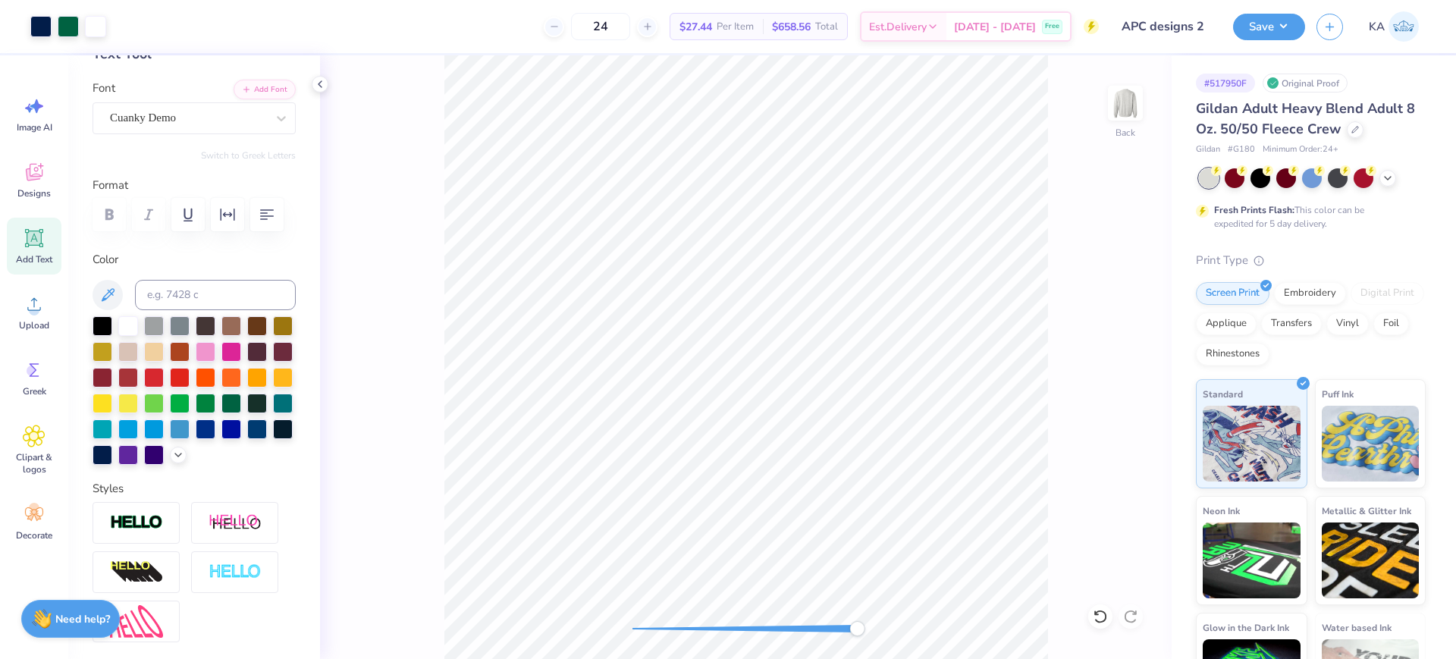
click at [858, 601] on div "Back" at bounding box center [746, 357] width 852 height 604
click at [572, 628] on div "Back" at bounding box center [746, 357] width 852 height 604
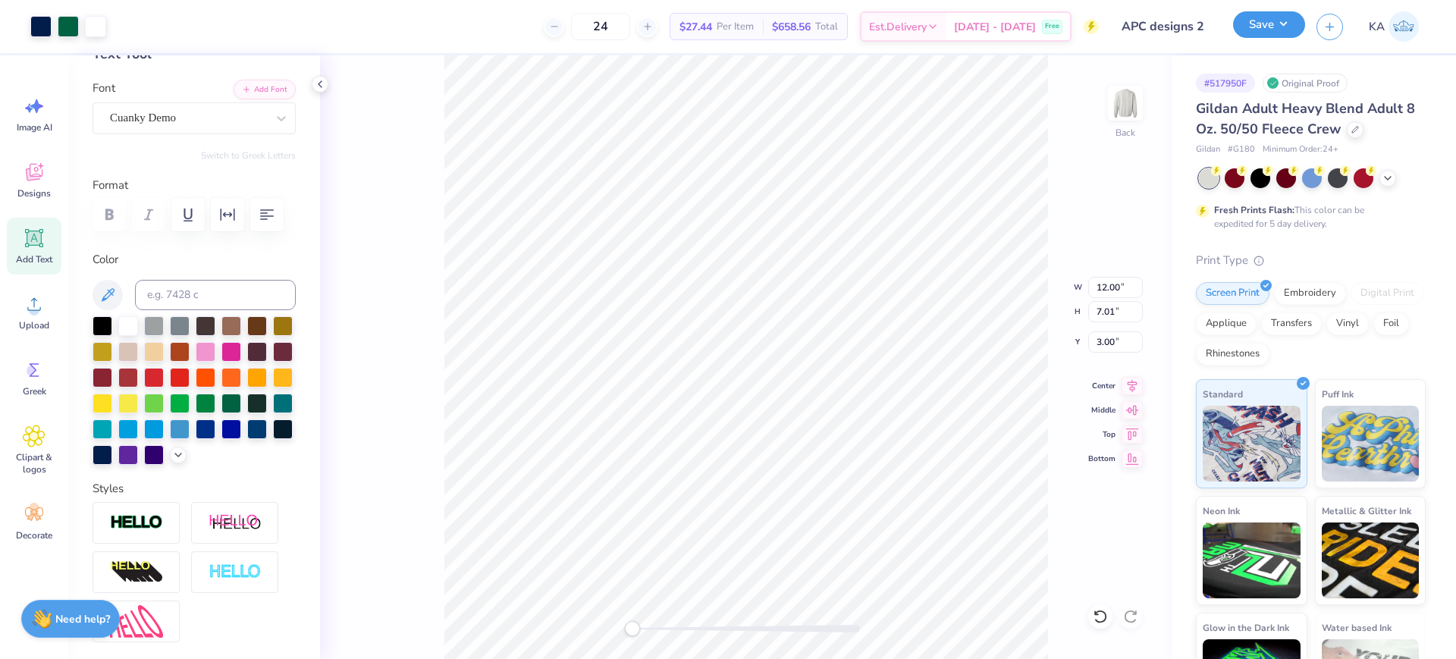
click at [1268, 30] on button "Save" at bounding box center [1269, 24] width 72 height 27
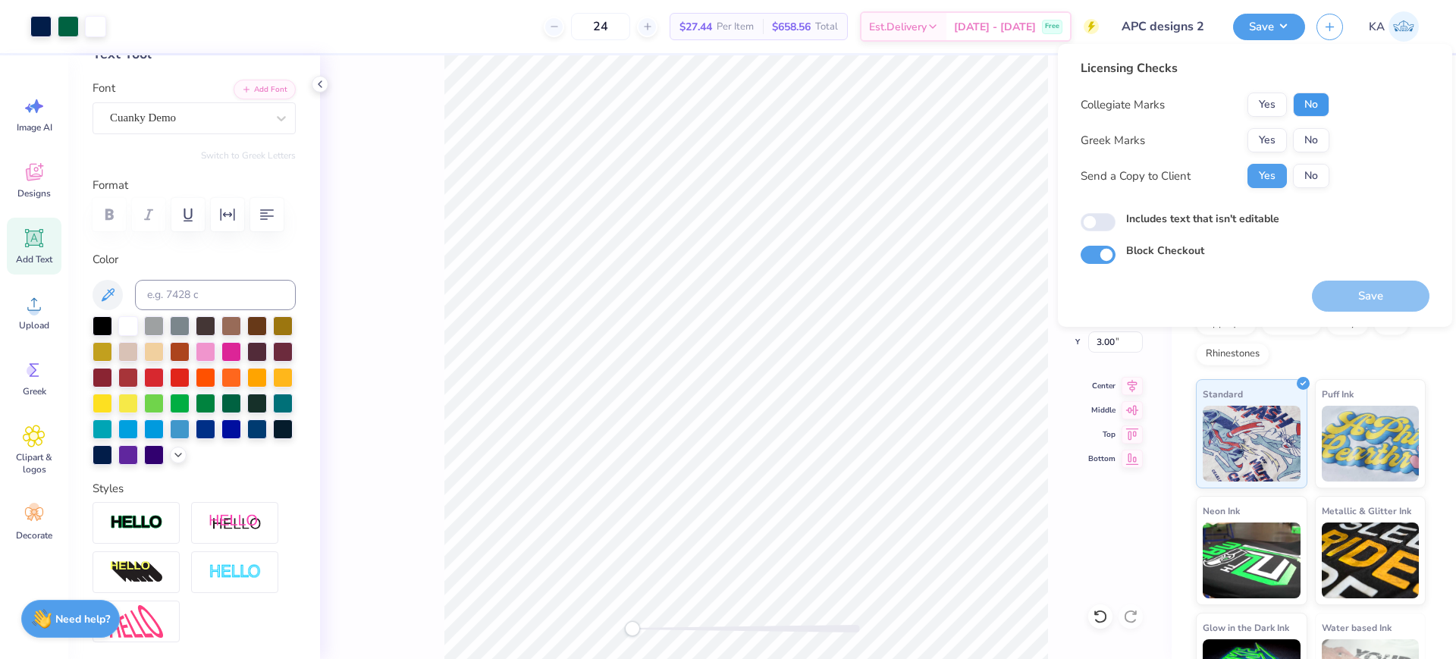
click at [1313, 113] on button "No" at bounding box center [1311, 105] width 36 height 24
click at [1310, 143] on button "No" at bounding box center [1311, 140] width 36 height 24
click at [1342, 297] on button "Save" at bounding box center [1371, 296] width 118 height 31
click at [1096, 218] on input "Includes text that isn't editable" at bounding box center [1098, 222] width 35 height 18
checkbox input "true"
